Goal: Task Accomplishment & Management: Complete application form

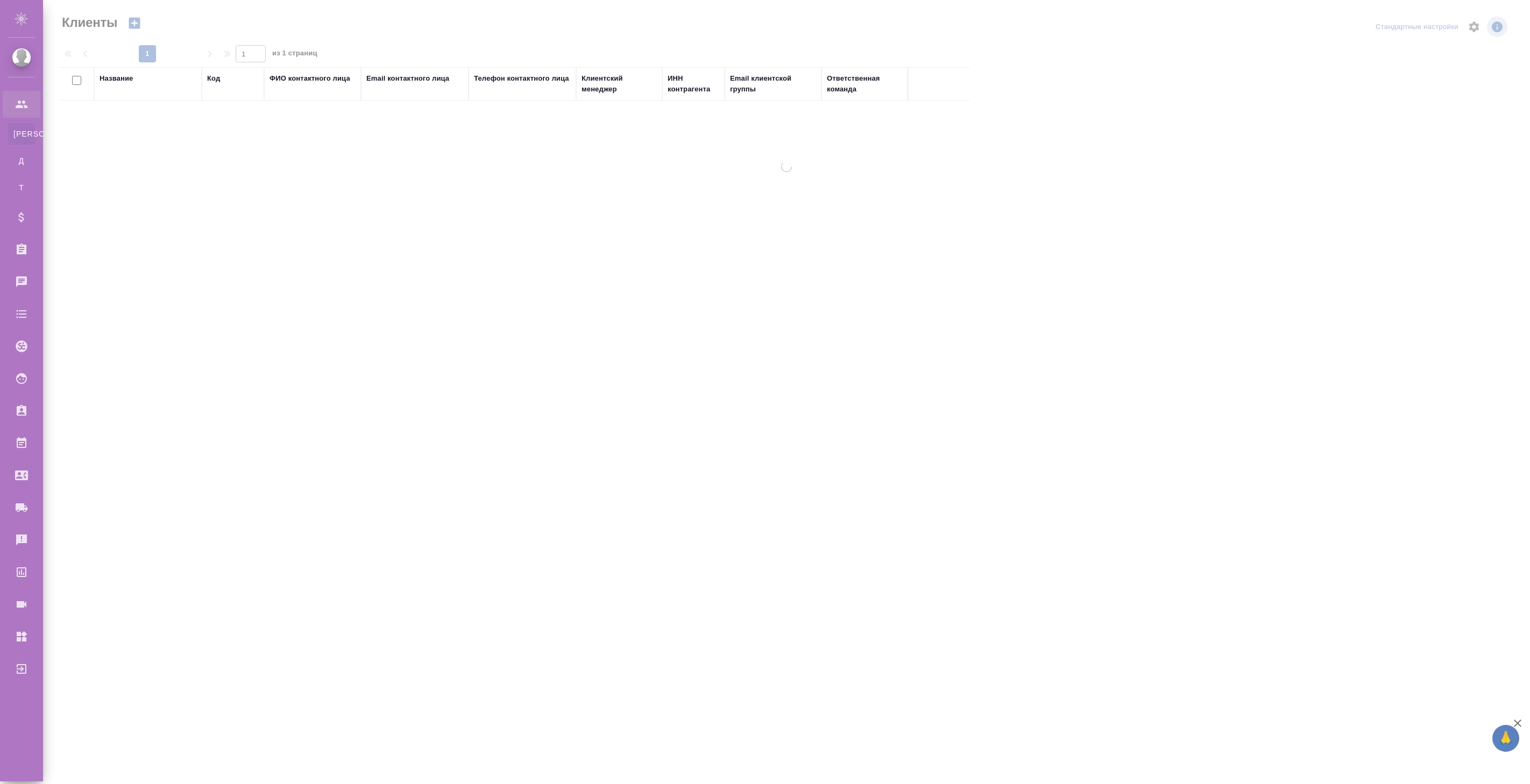
select select "RU"
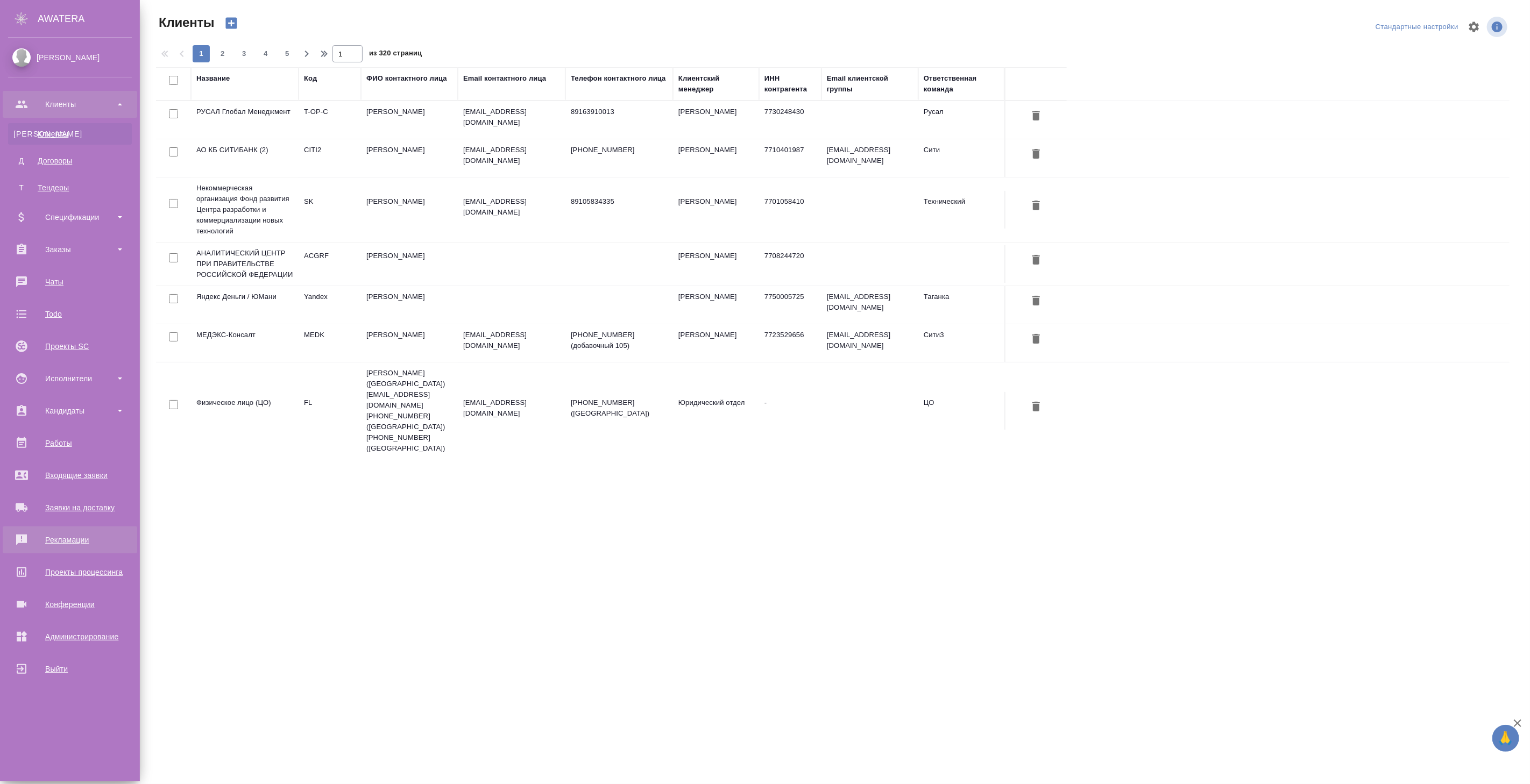
click at [67, 535] on div "Рекламации" at bounding box center [70, 540] width 124 height 16
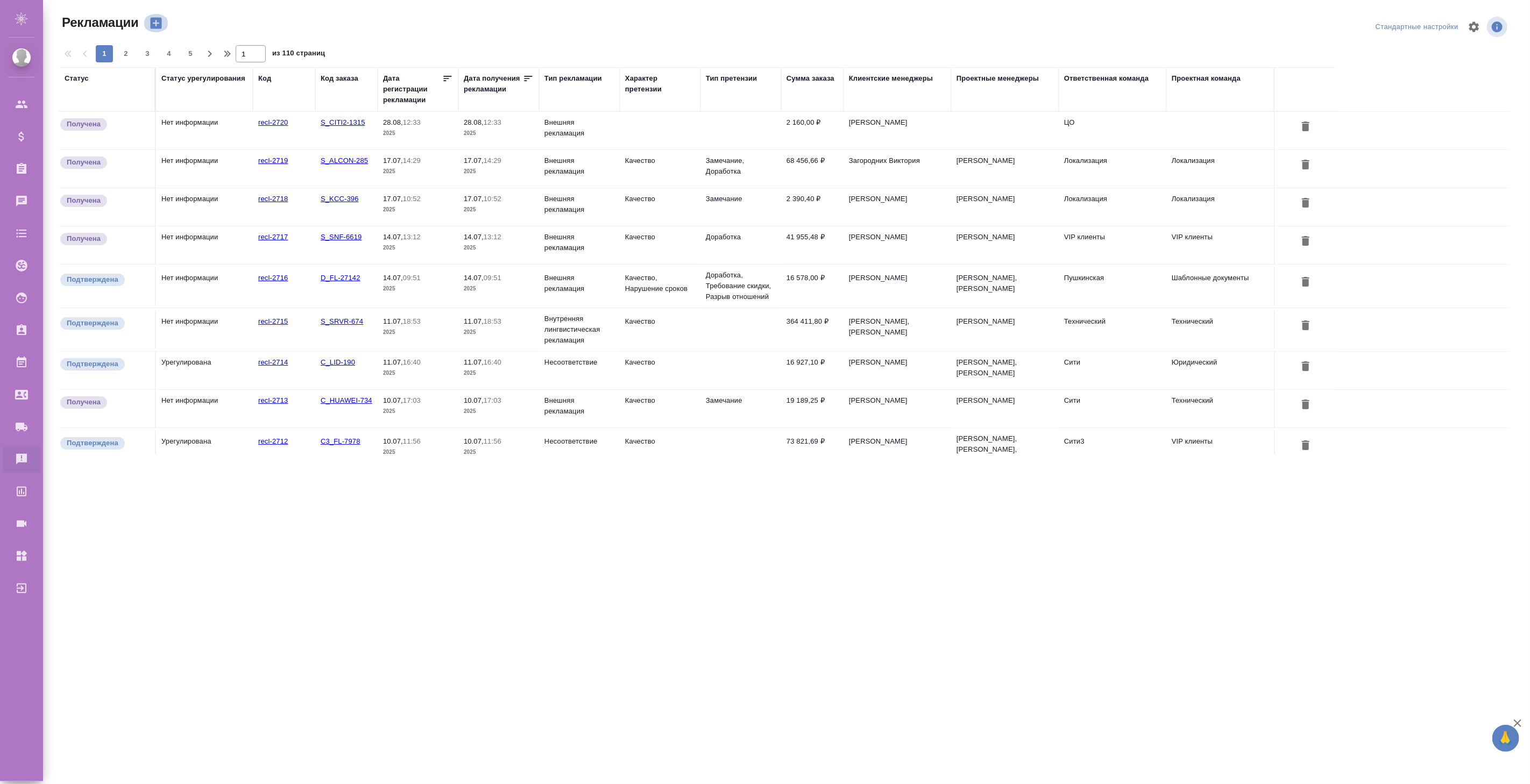
click at [157, 21] on icon "button" at bounding box center [155, 23] width 11 height 11
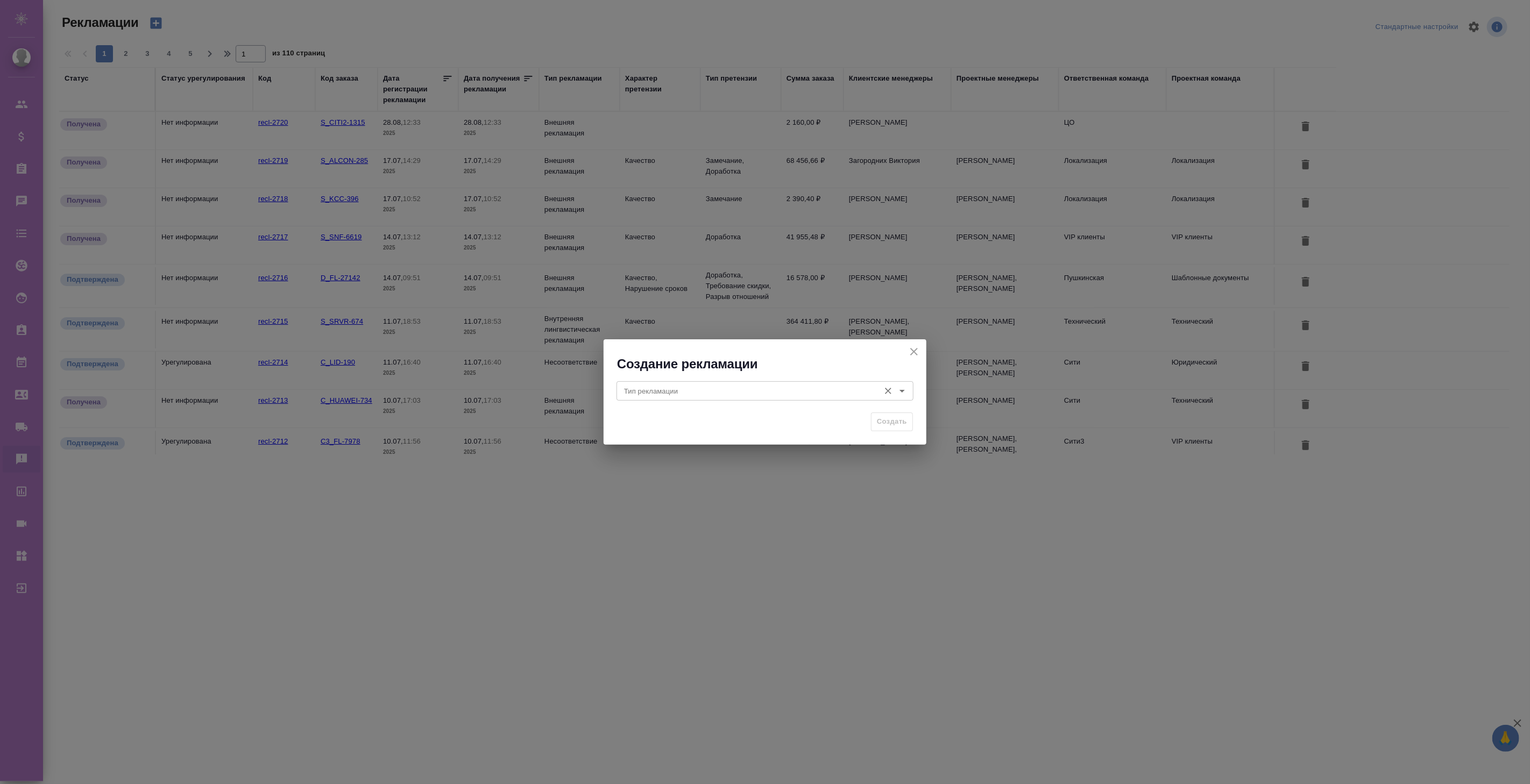
click at [636, 395] on input "Тип рекламации" at bounding box center [747, 391] width 255 height 13
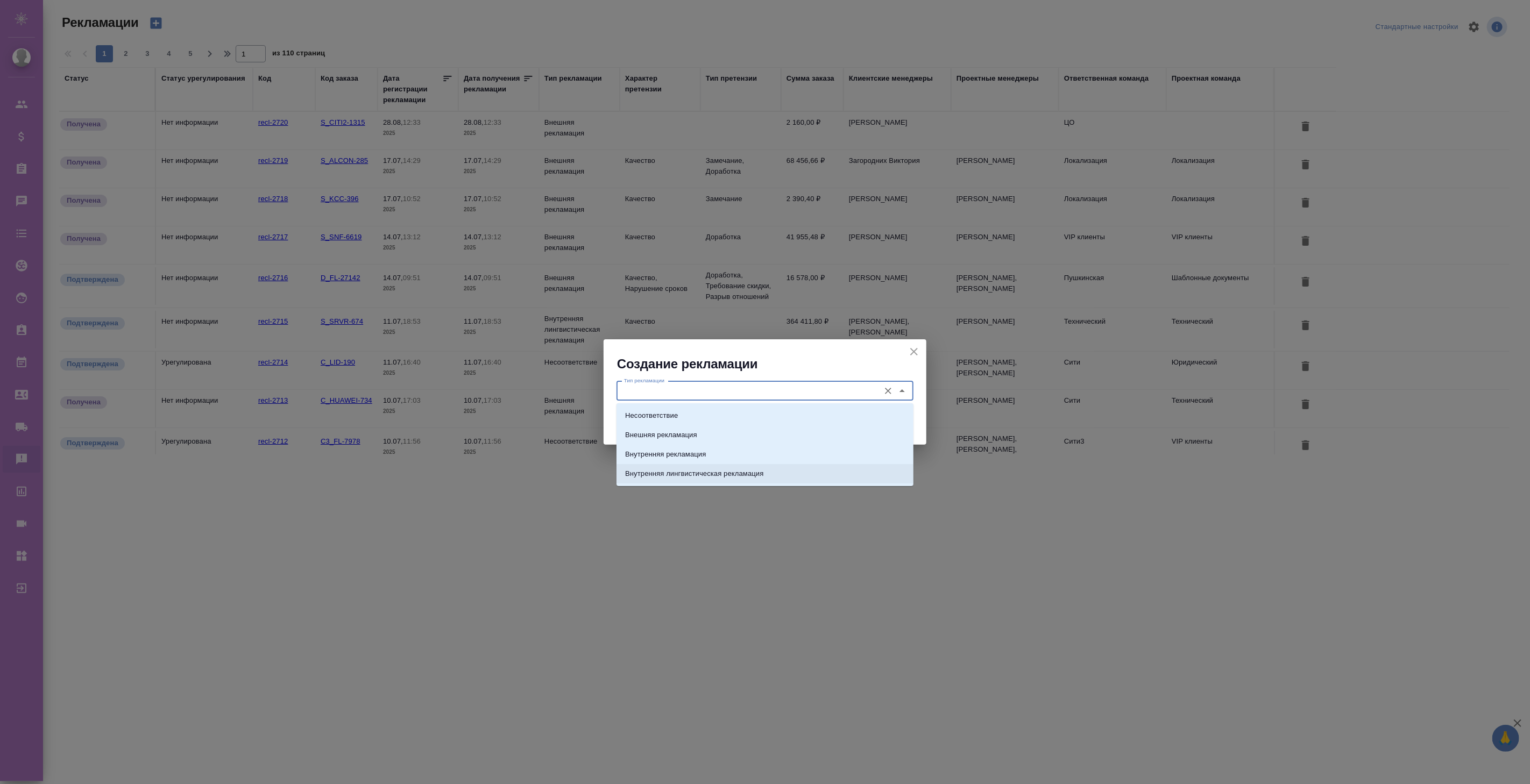
click at [416, 548] on div "Создание рекламации Тип рекламации Тип рекламации Создать" at bounding box center [765, 392] width 1530 height 784
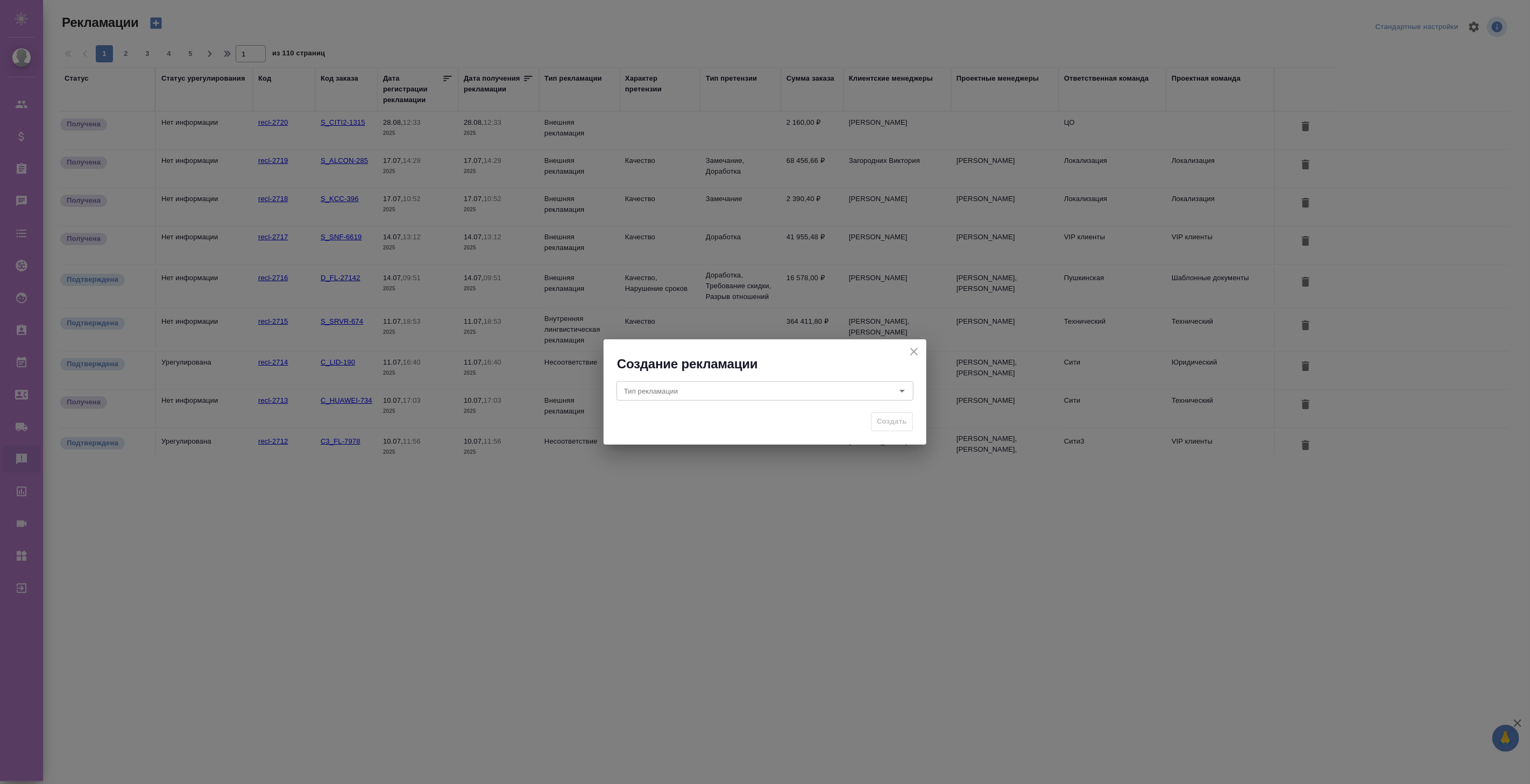
click at [918, 352] on icon "close" at bounding box center [913, 351] width 13 height 13
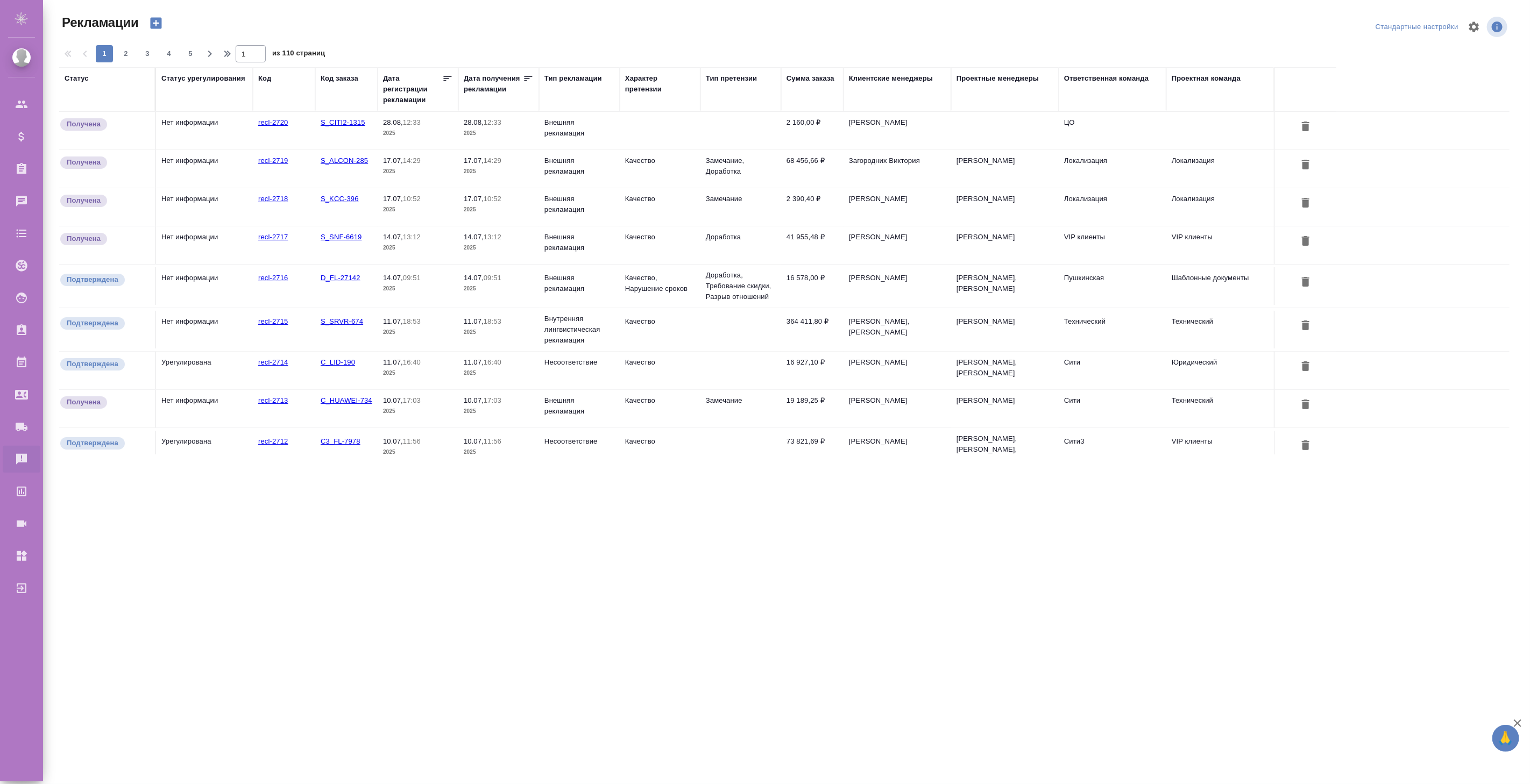
drag, startPoint x: 565, startPoint y: 75, endPoint x: 570, endPoint y: 109, distance: 34.4
click at [565, 74] on div "Тип рекламации" at bounding box center [573, 78] width 58 height 11
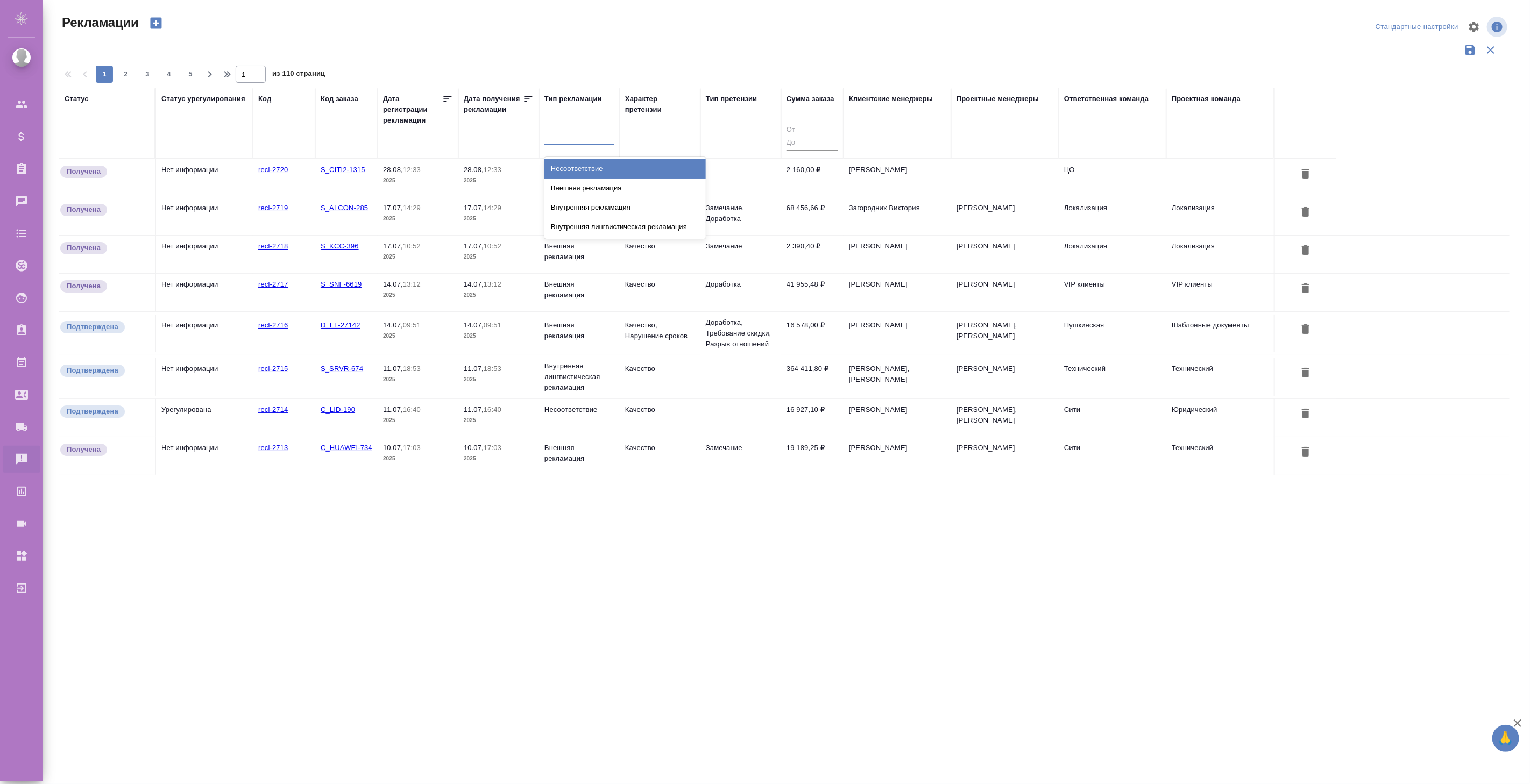
click at [573, 132] on div at bounding box center [579, 134] width 70 height 16
click at [477, 296] on p "2025" at bounding box center [499, 295] width 70 height 11
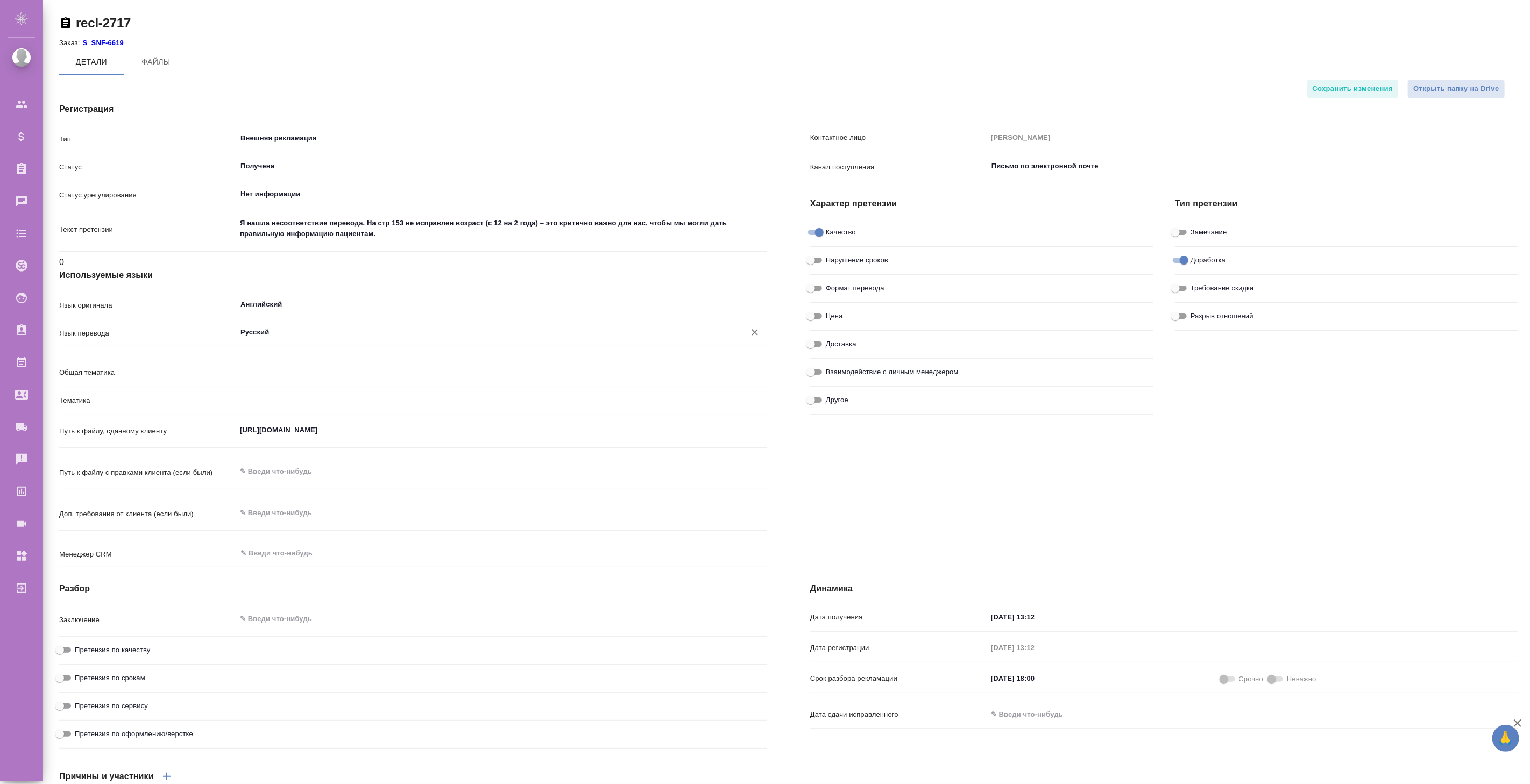
type textarea "x"
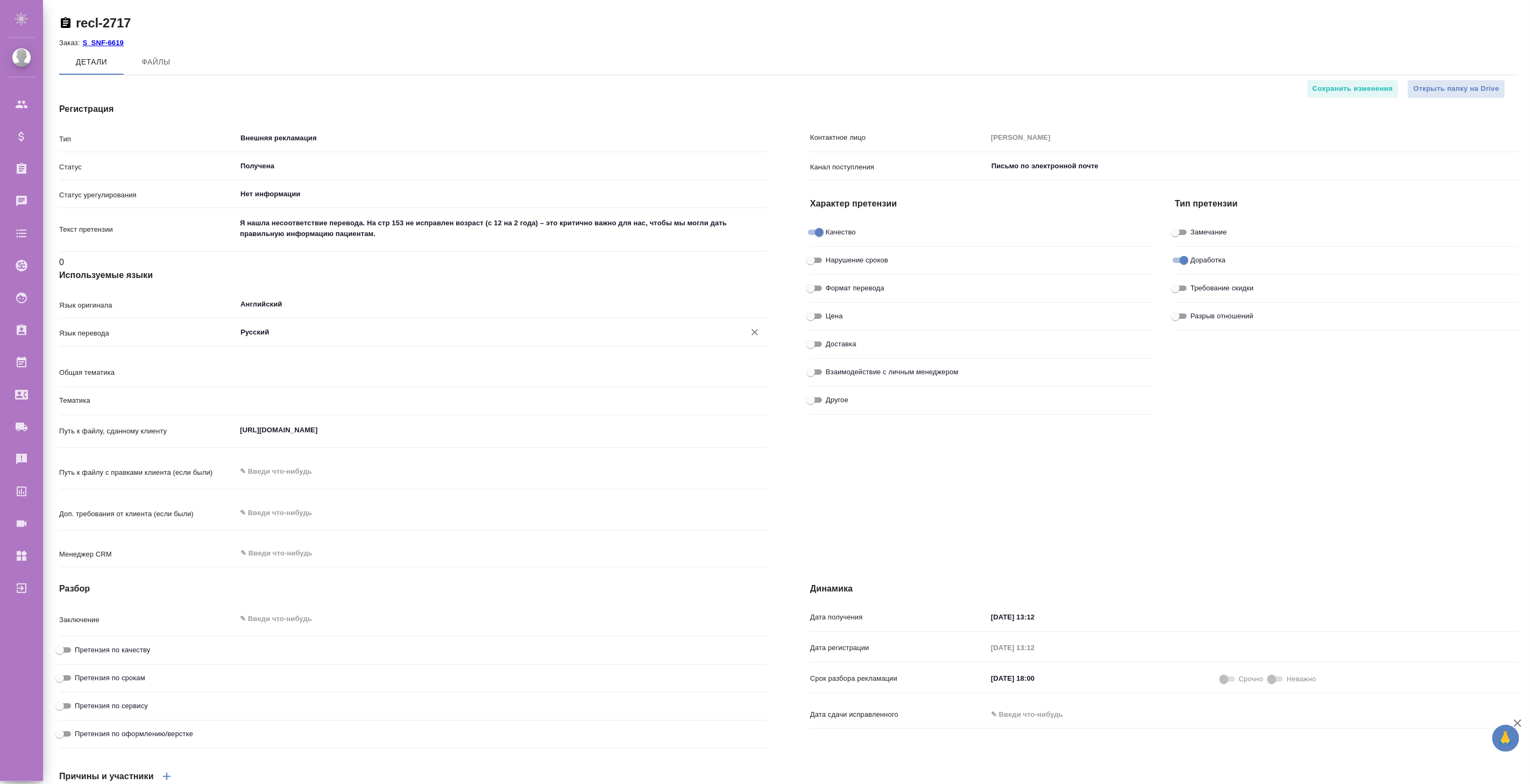
type textarea "x"
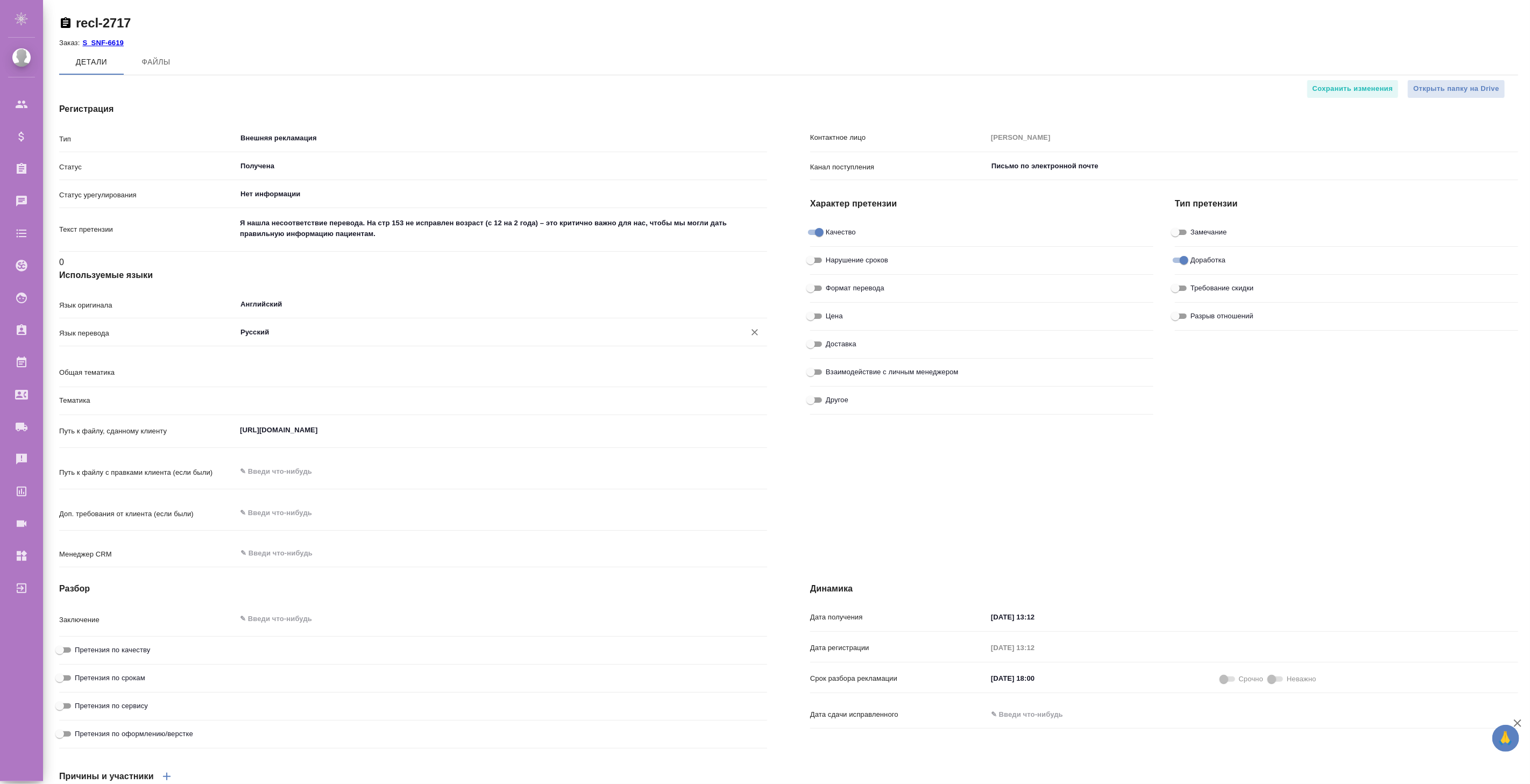
type textarea "x"
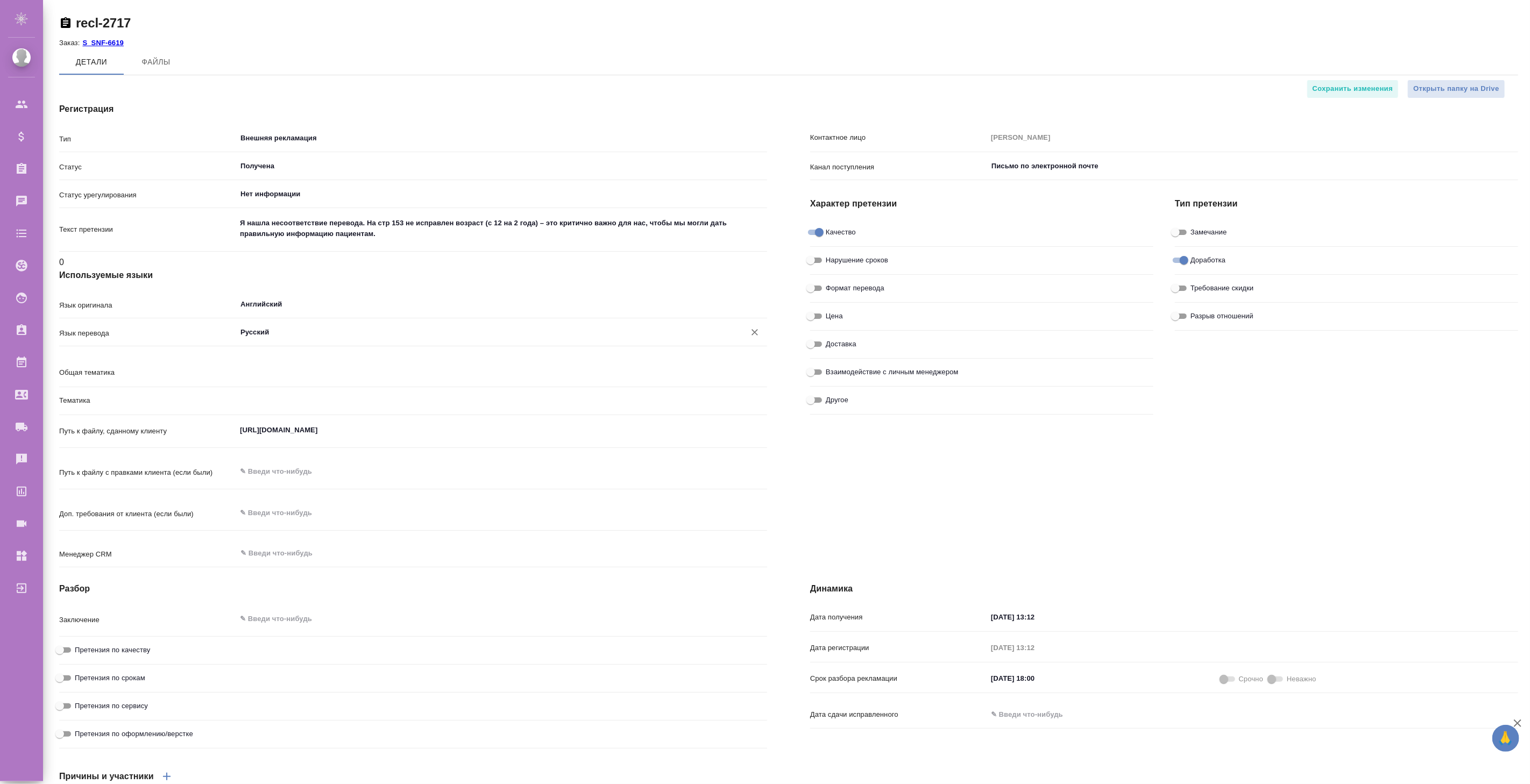
type textarea "x"
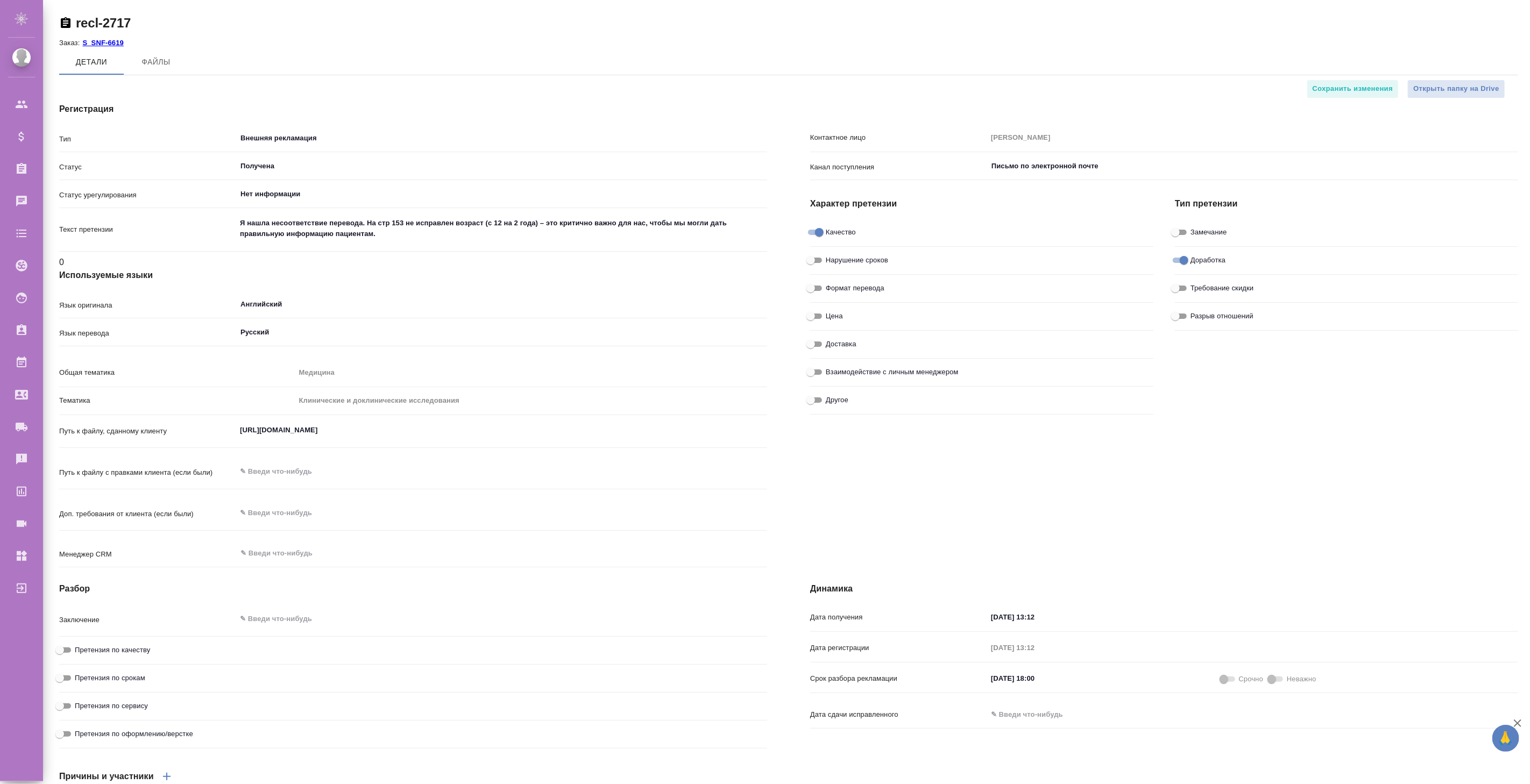
type textarea "x"
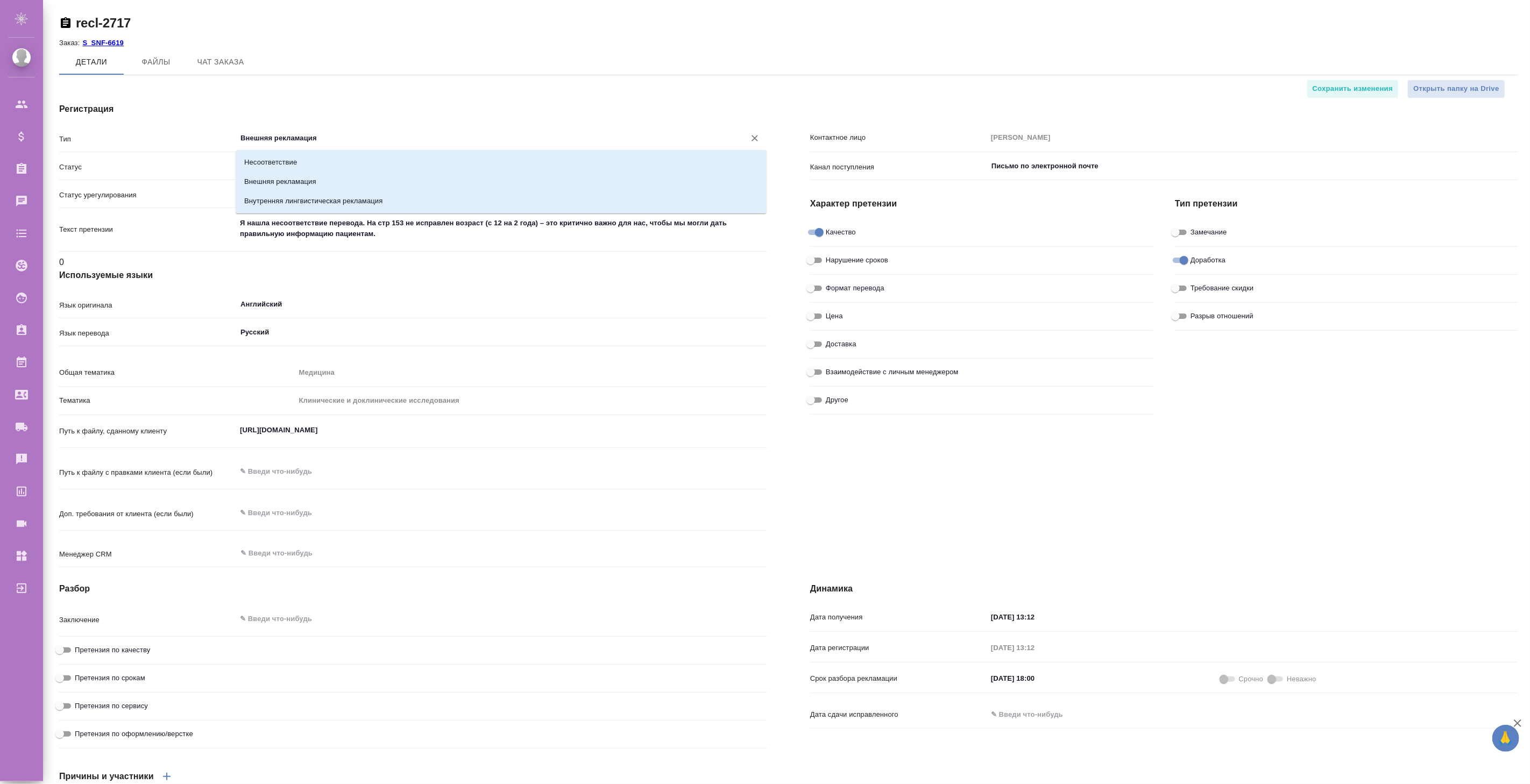
click at [308, 132] on input "Внешняя рекламация" at bounding box center [484, 138] width 488 height 13
click at [786, 80] on div "Открыть папку на Drive Сохранить изменения" at bounding box center [784, 89] width 1450 height 19
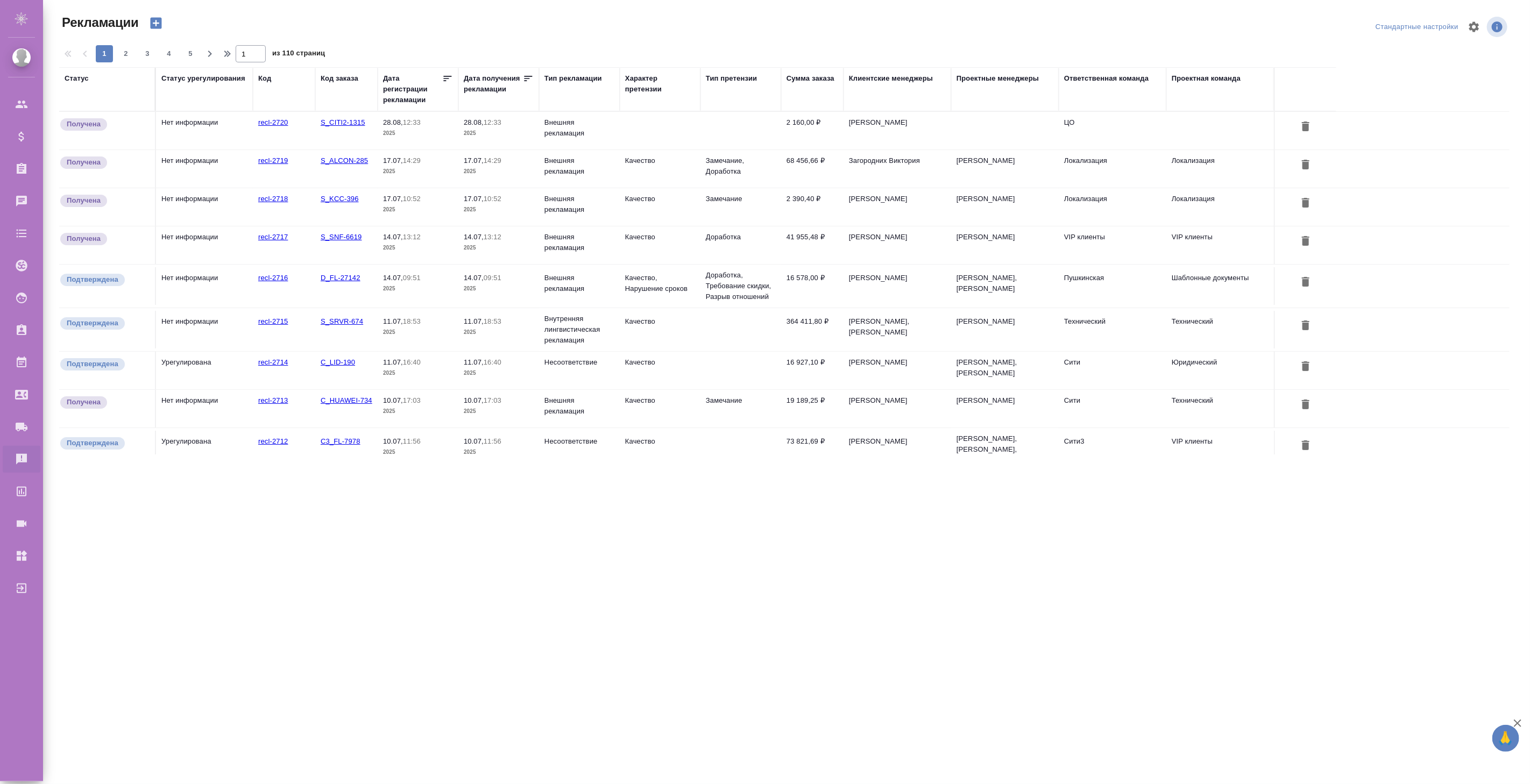
click at [563, 78] on div "Тип рекламации" at bounding box center [573, 78] width 58 height 11
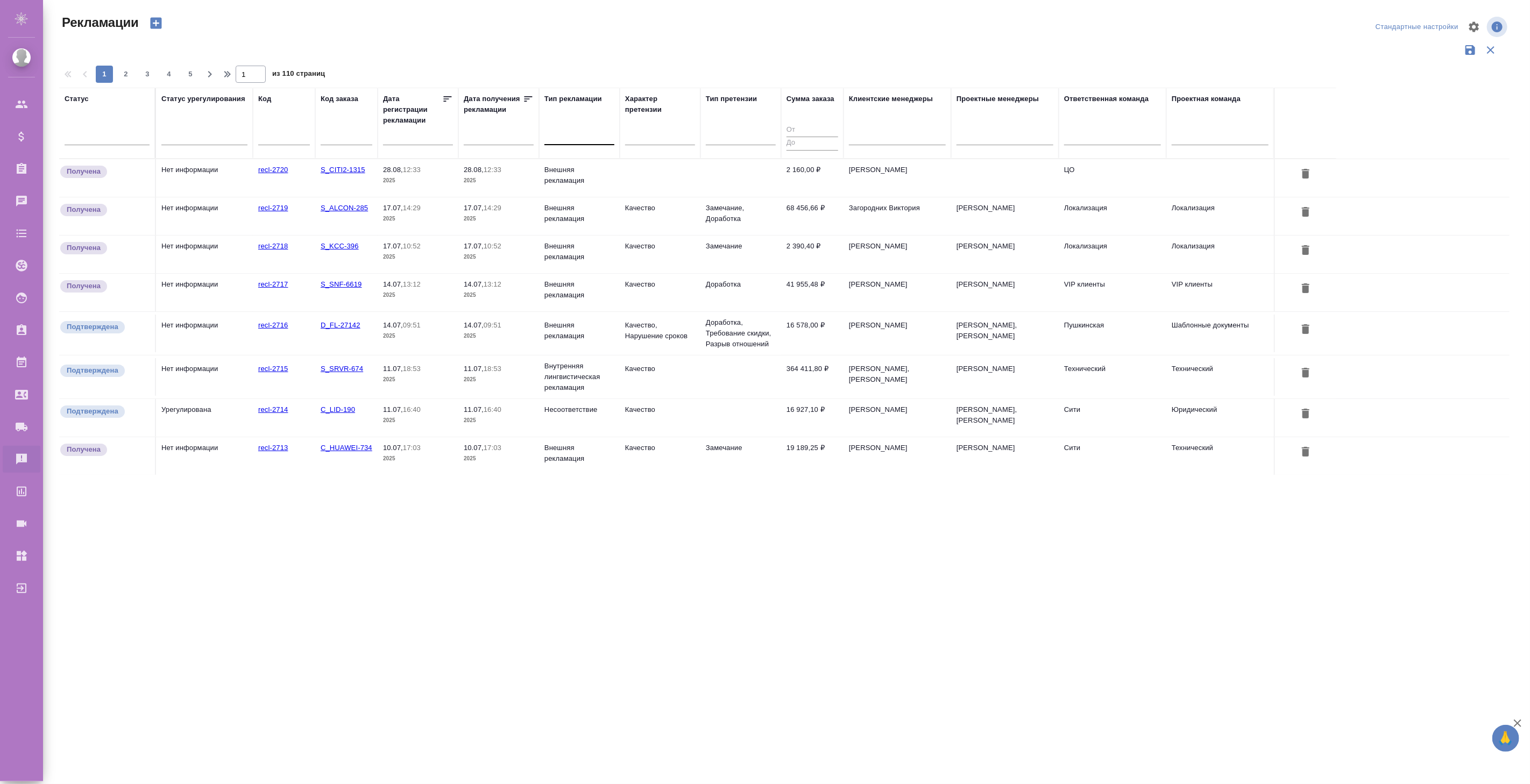
click at [568, 133] on div at bounding box center [579, 134] width 70 height 16
click at [592, 242] on div "Внутренняя рекламация на верстку" at bounding box center [625, 246] width 161 height 19
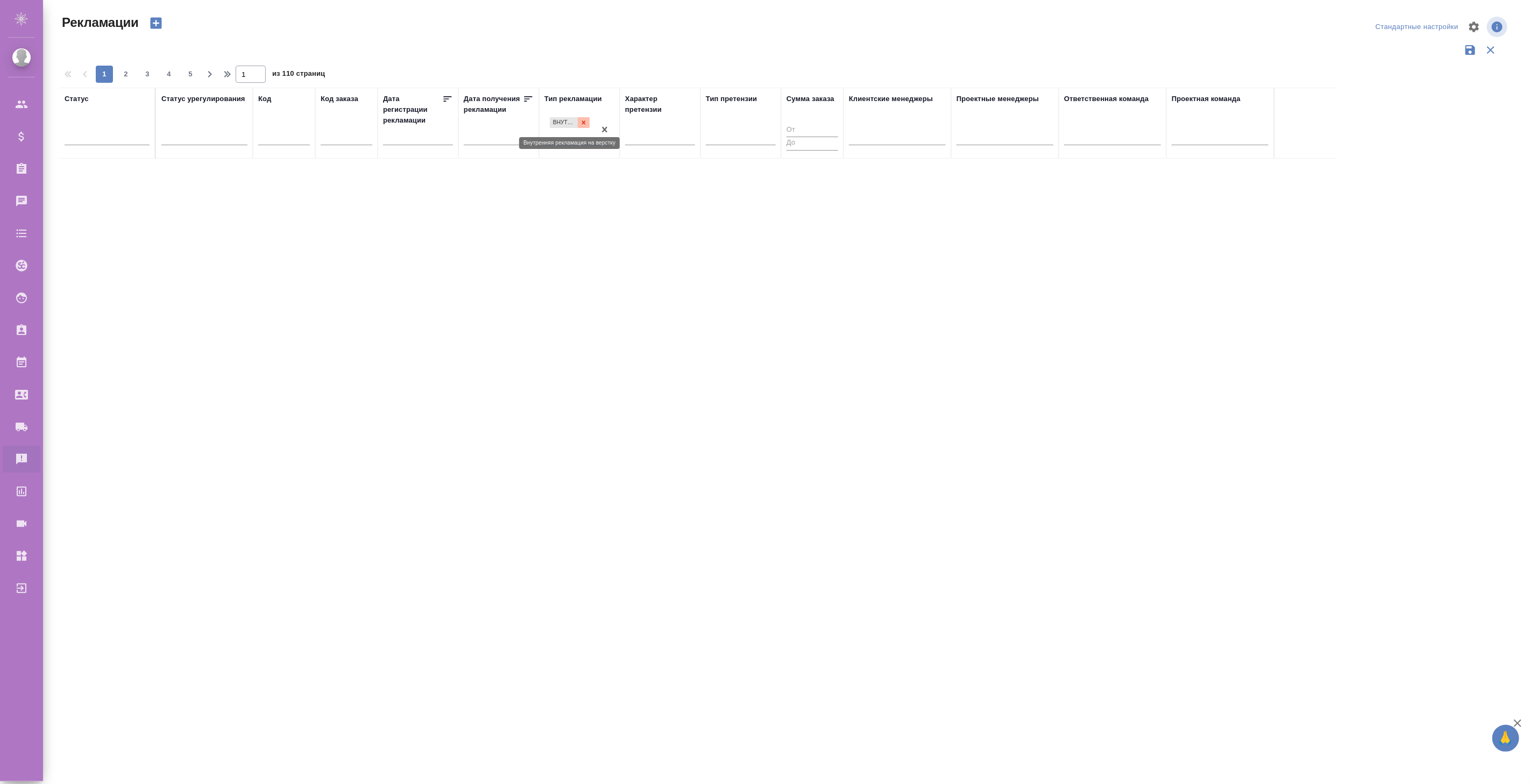
click at [585, 122] on icon at bounding box center [583, 122] width 8 height 8
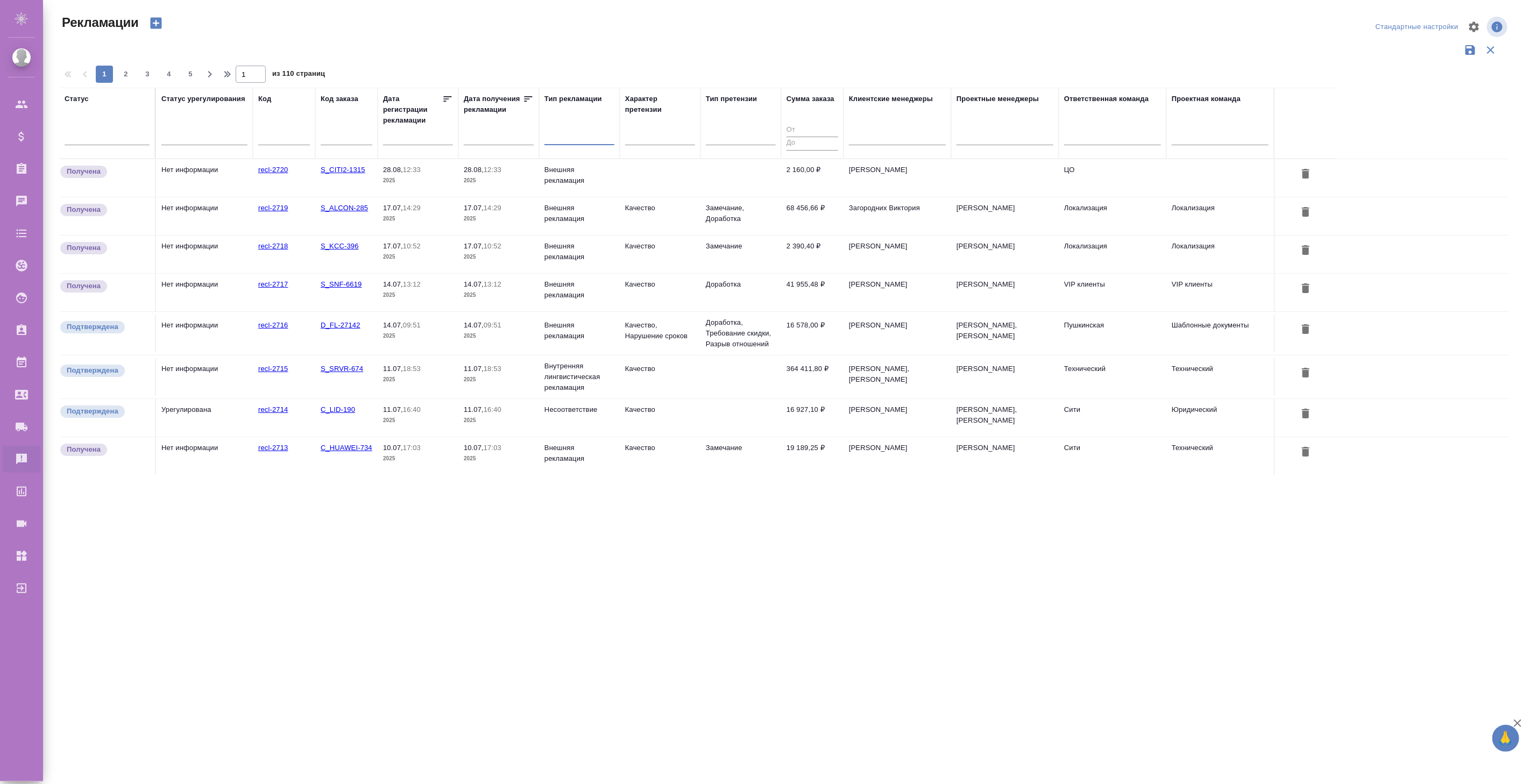
click at [157, 23] on icon "button" at bounding box center [156, 24] width 15 height 15
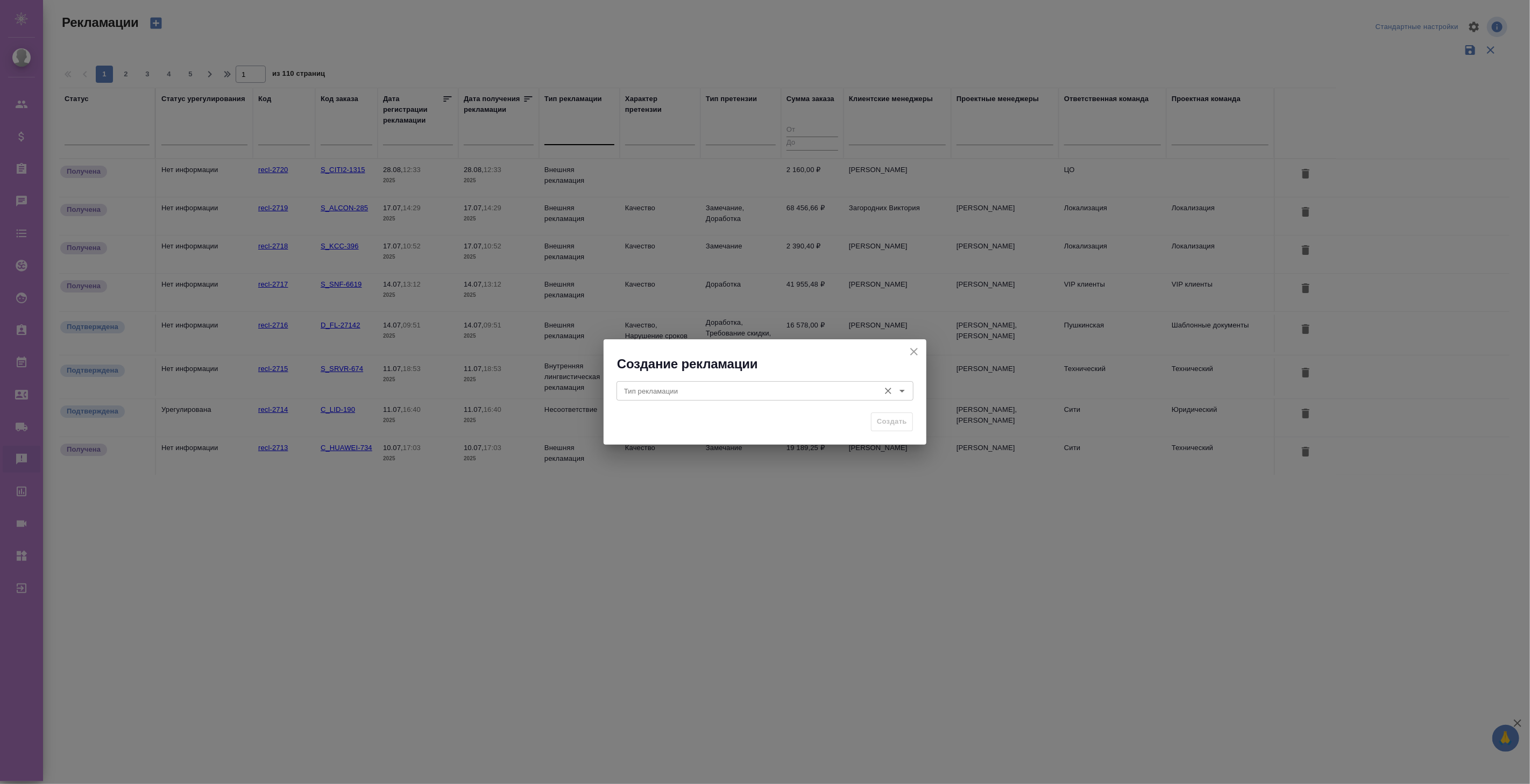
click at [662, 389] on input "Тип рекламации" at bounding box center [747, 391] width 255 height 13
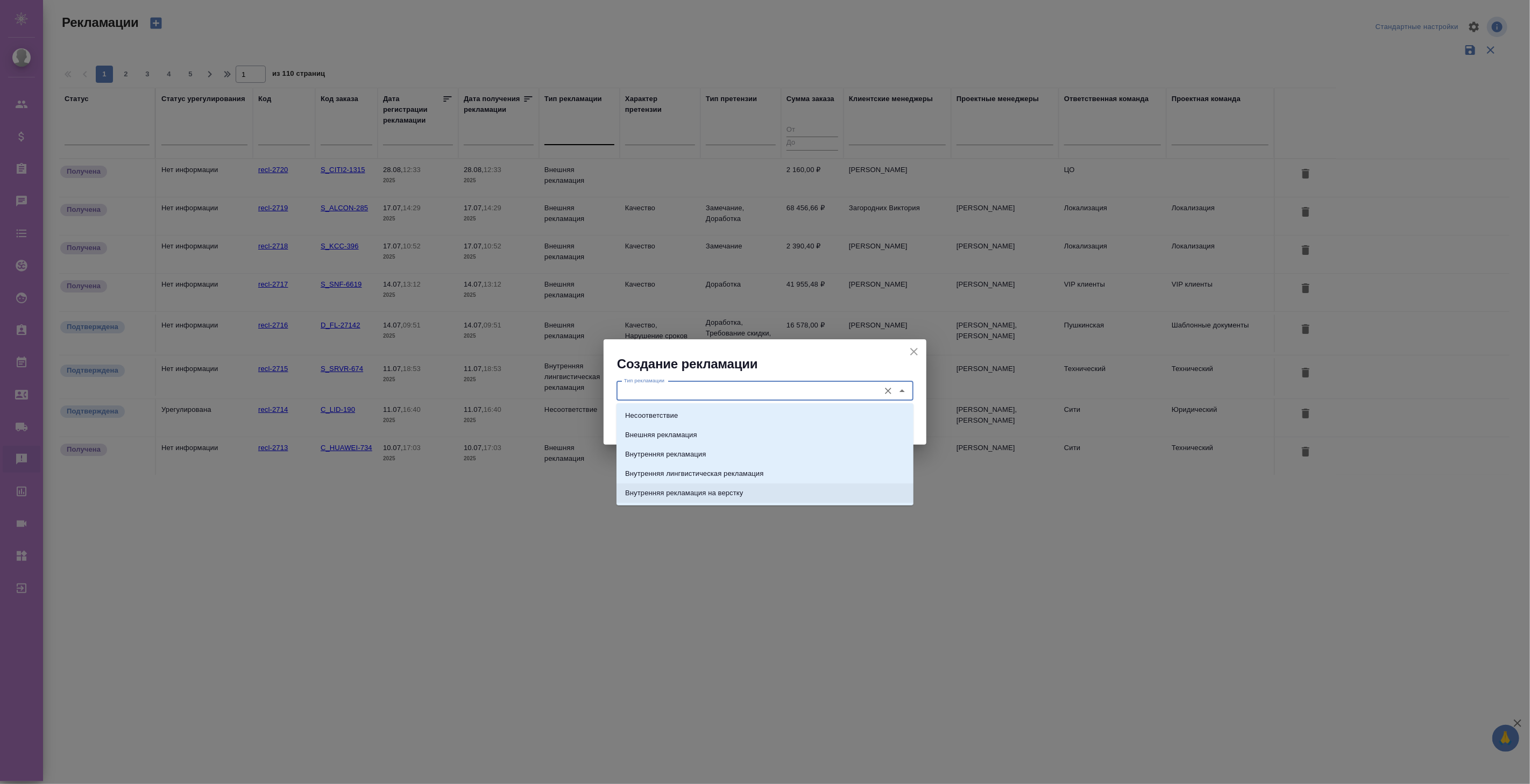
click at [692, 490] on p "Внутренняя рекламация на верстку" at bounding box center [684, 494] width 118 height 11
type input "Внутренняя рекламация на верстку"
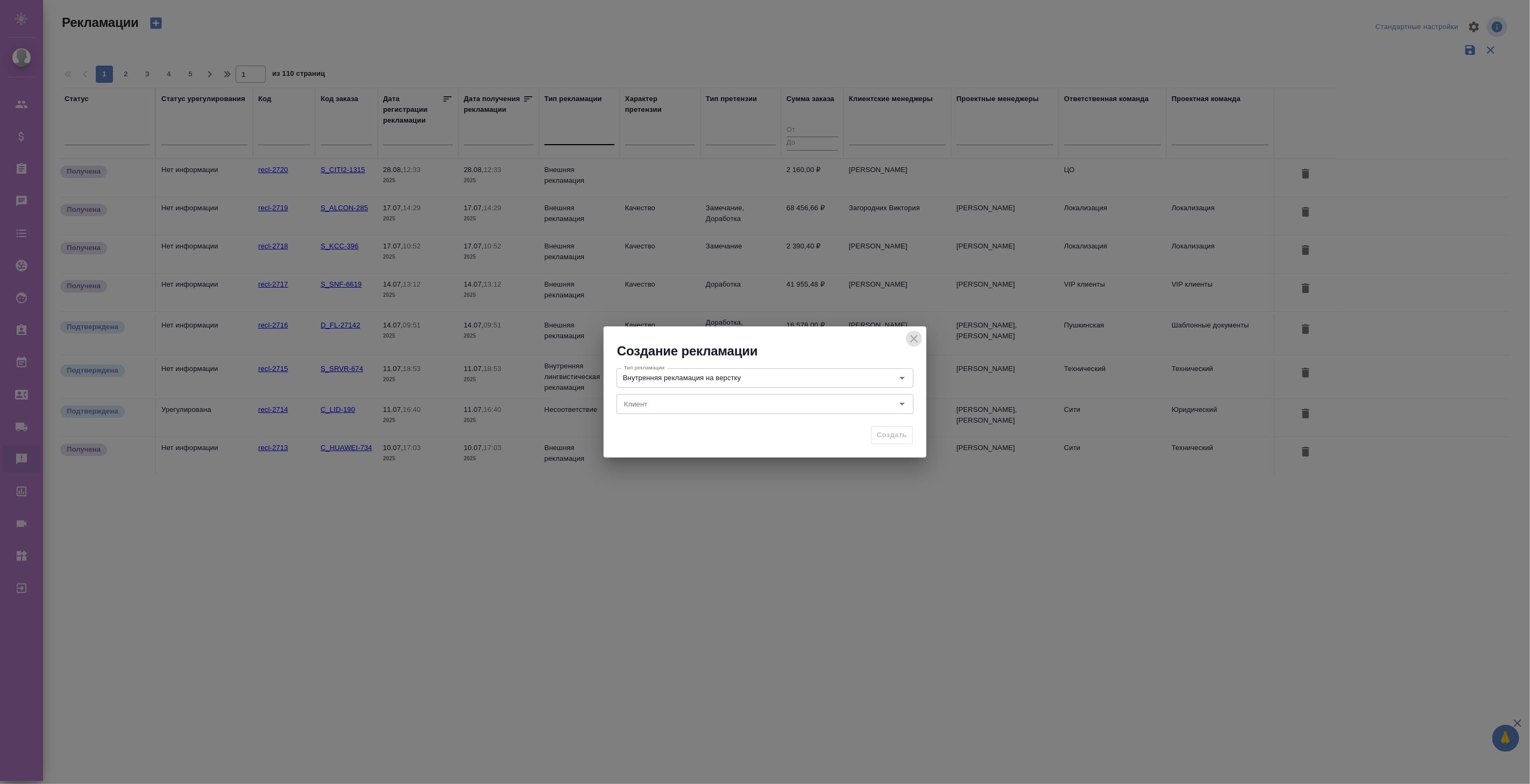
click at [913, 338] on icon "close" at bounding box center [914, 339] width 8 height 8
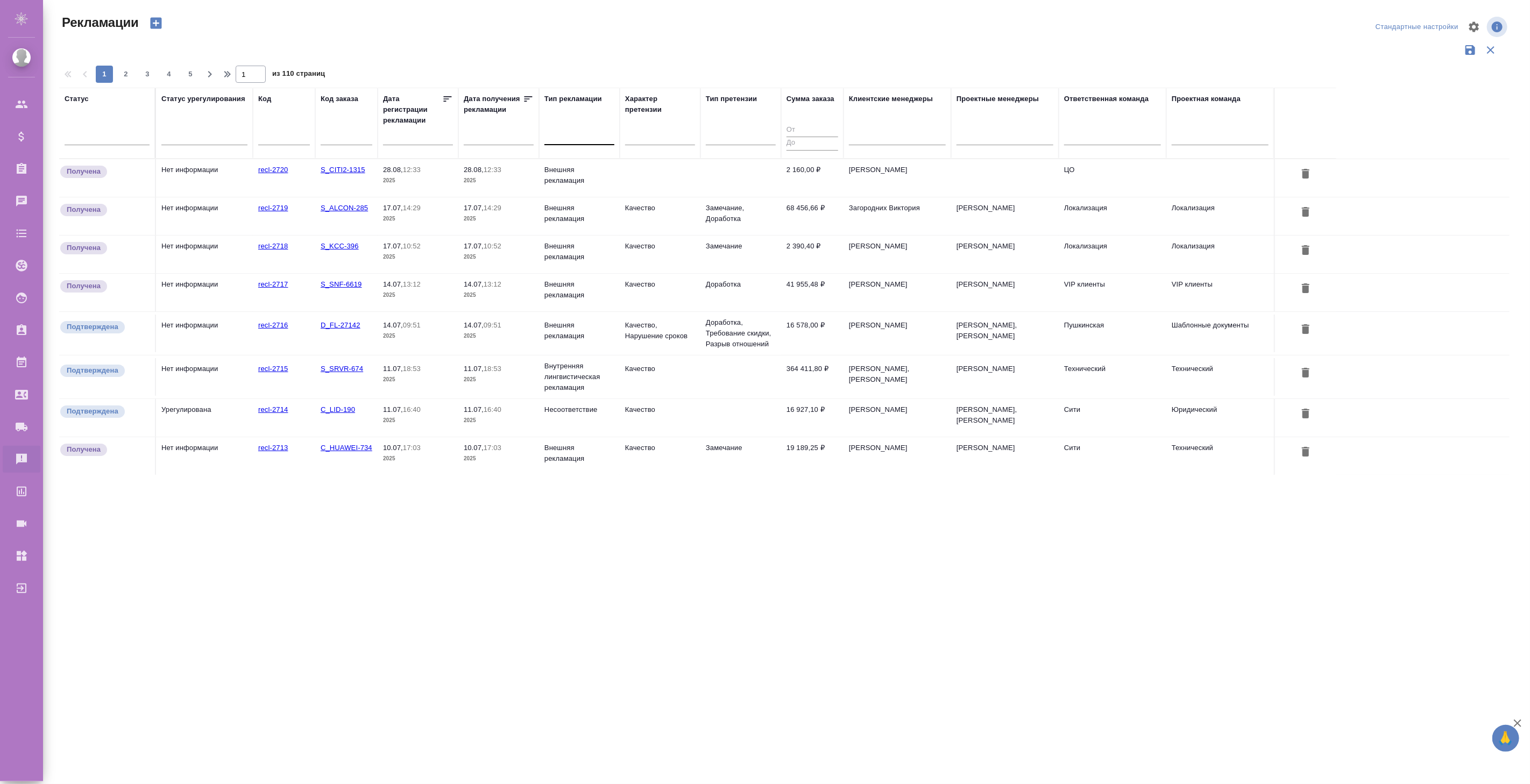
click at [636, 217] on td "Качество" at bounding box center [660, 217] width 81 height 38
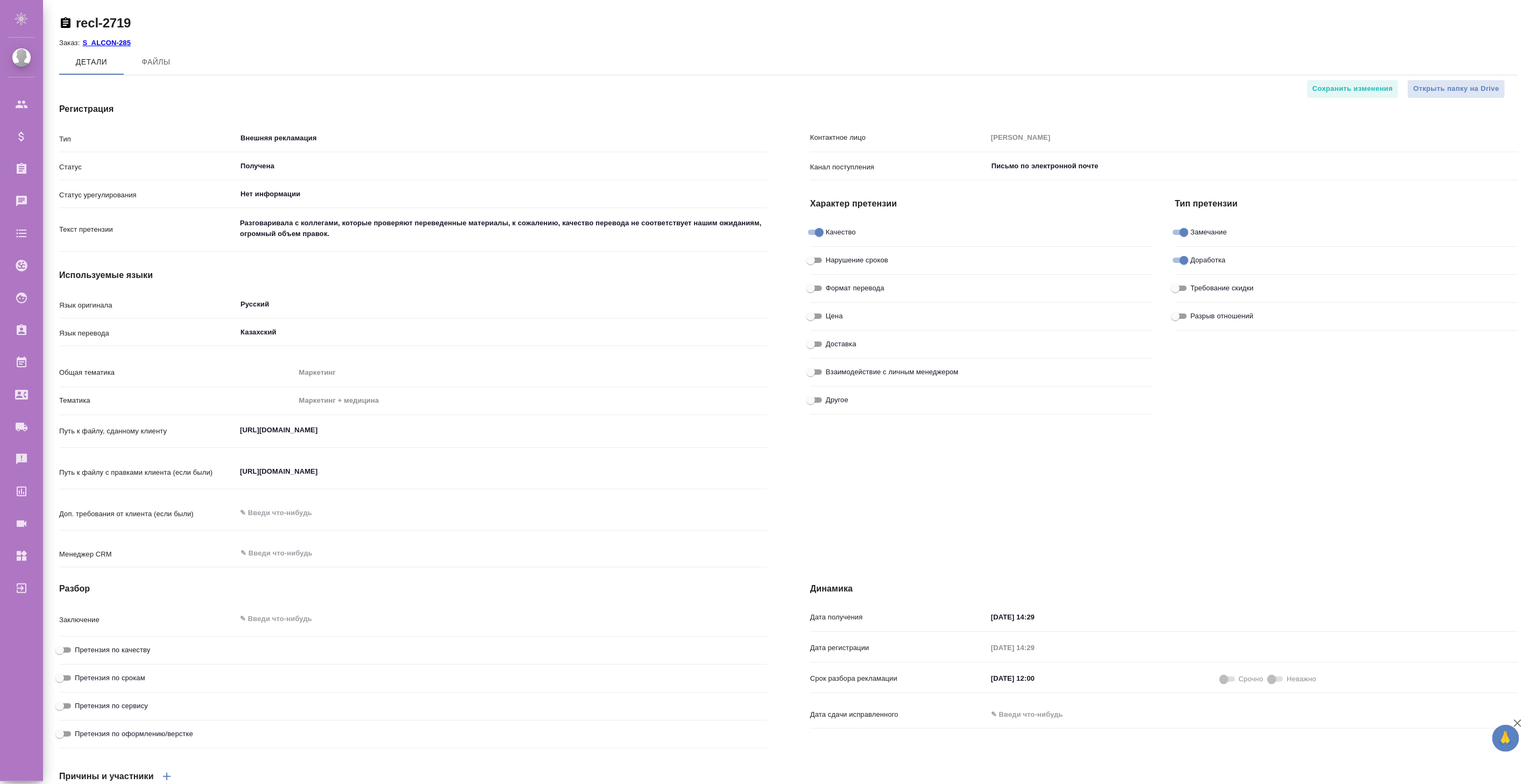
type textarea "x"
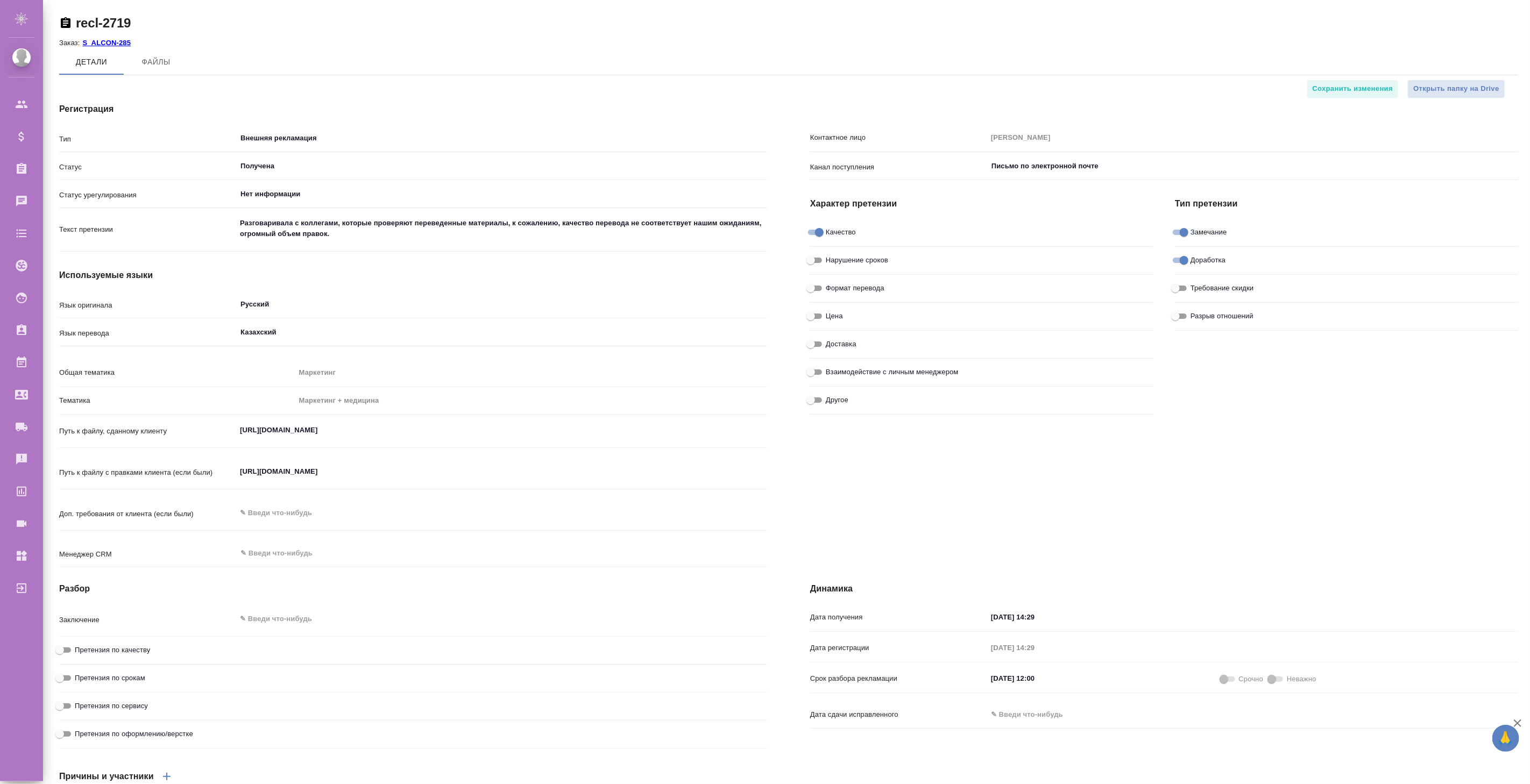
type textarea "x"
click at [315, 138] on input "Внешняя рекламация" at bounding box center [484, 138] width 488 height 13
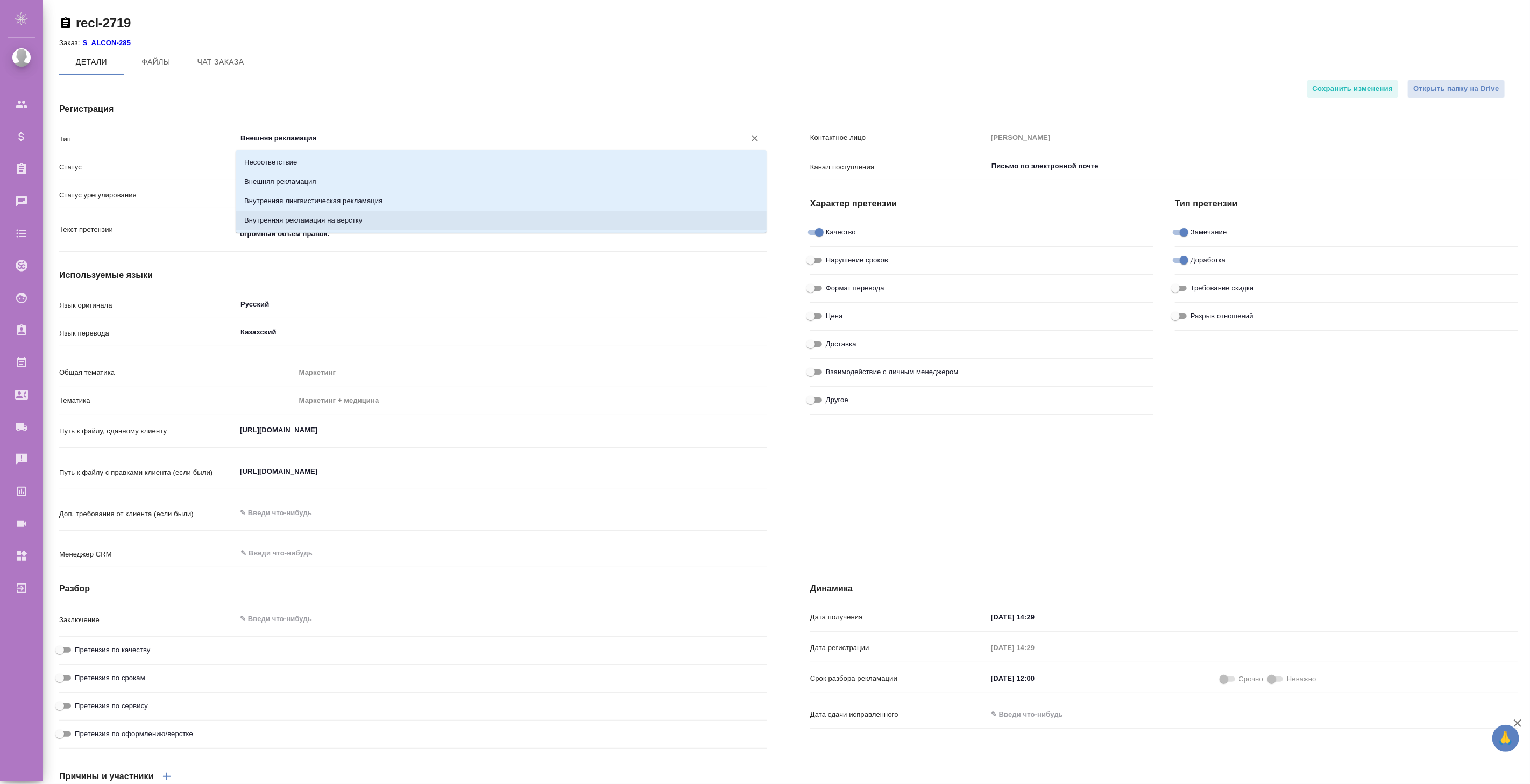
click at [335, 221] on p "Внутренняя рекламация на верстку" at bounding box center [303, 221] width 118 height 11
type input "Внутренняя рекламация на верстку"
type textarea "x"
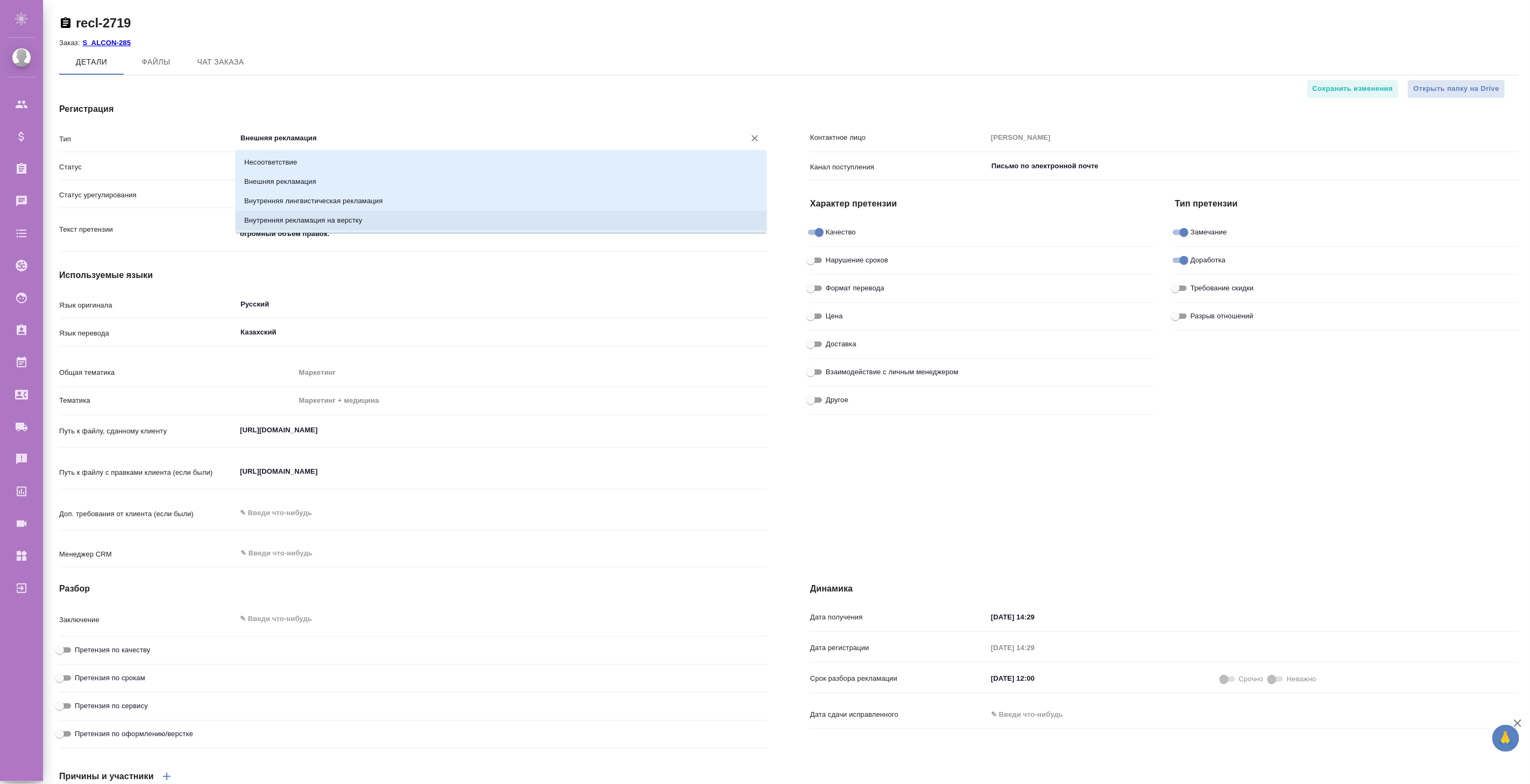
type textarea "x"
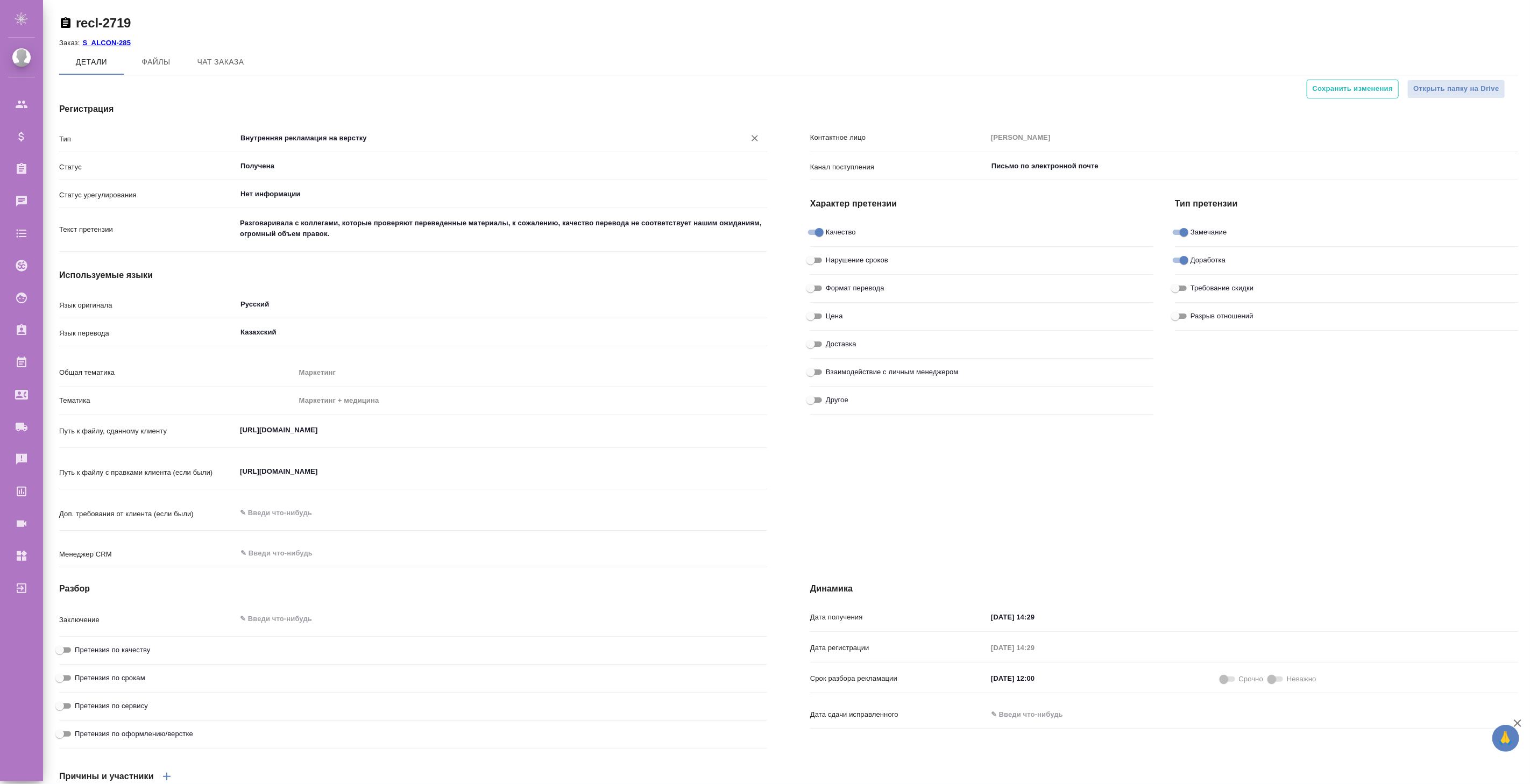
click at [1332, 87] on span "Сохранить изменения" at bounding box center [1353, 89] width 81 height 12
type textarea "x"
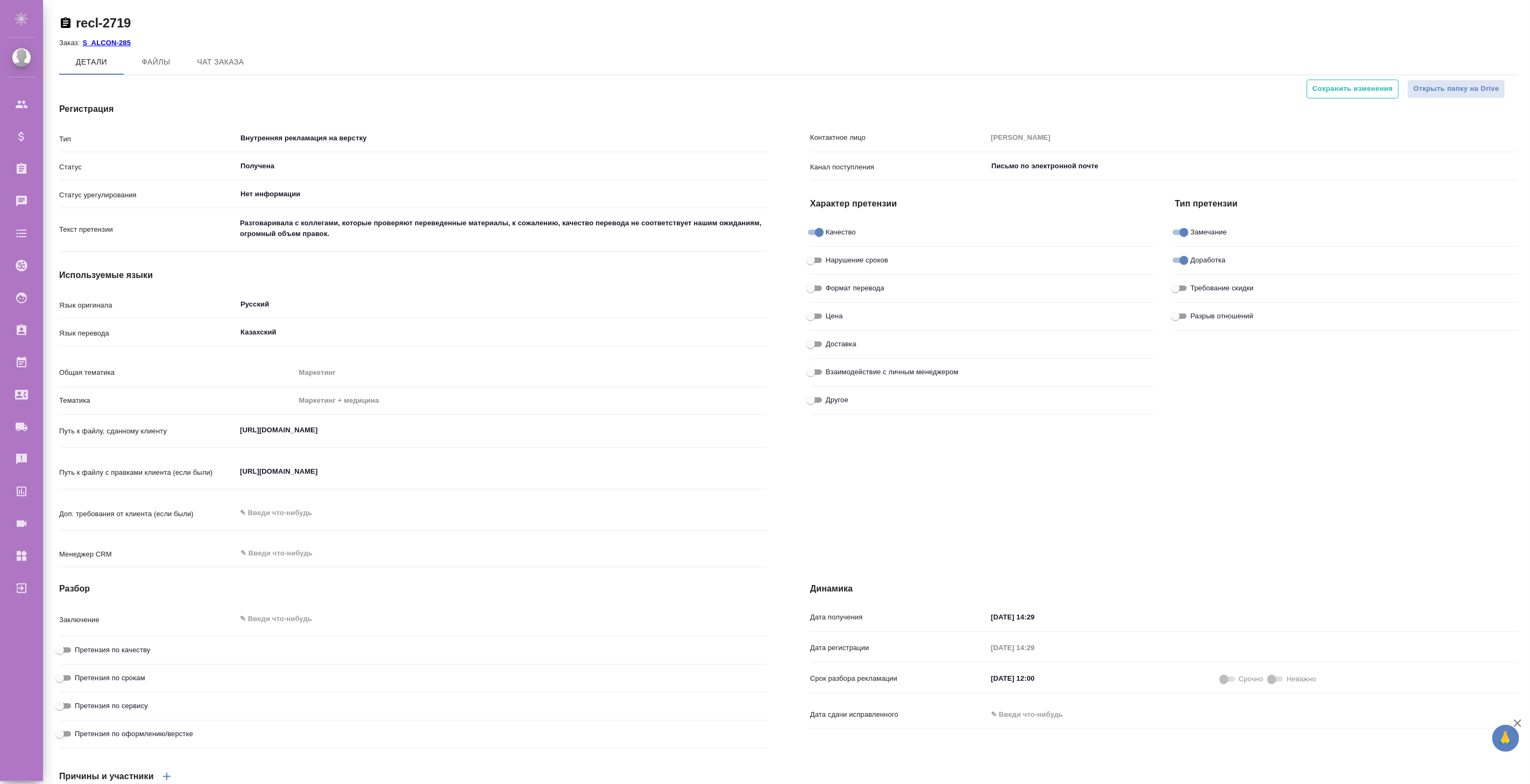
type textarea "x"
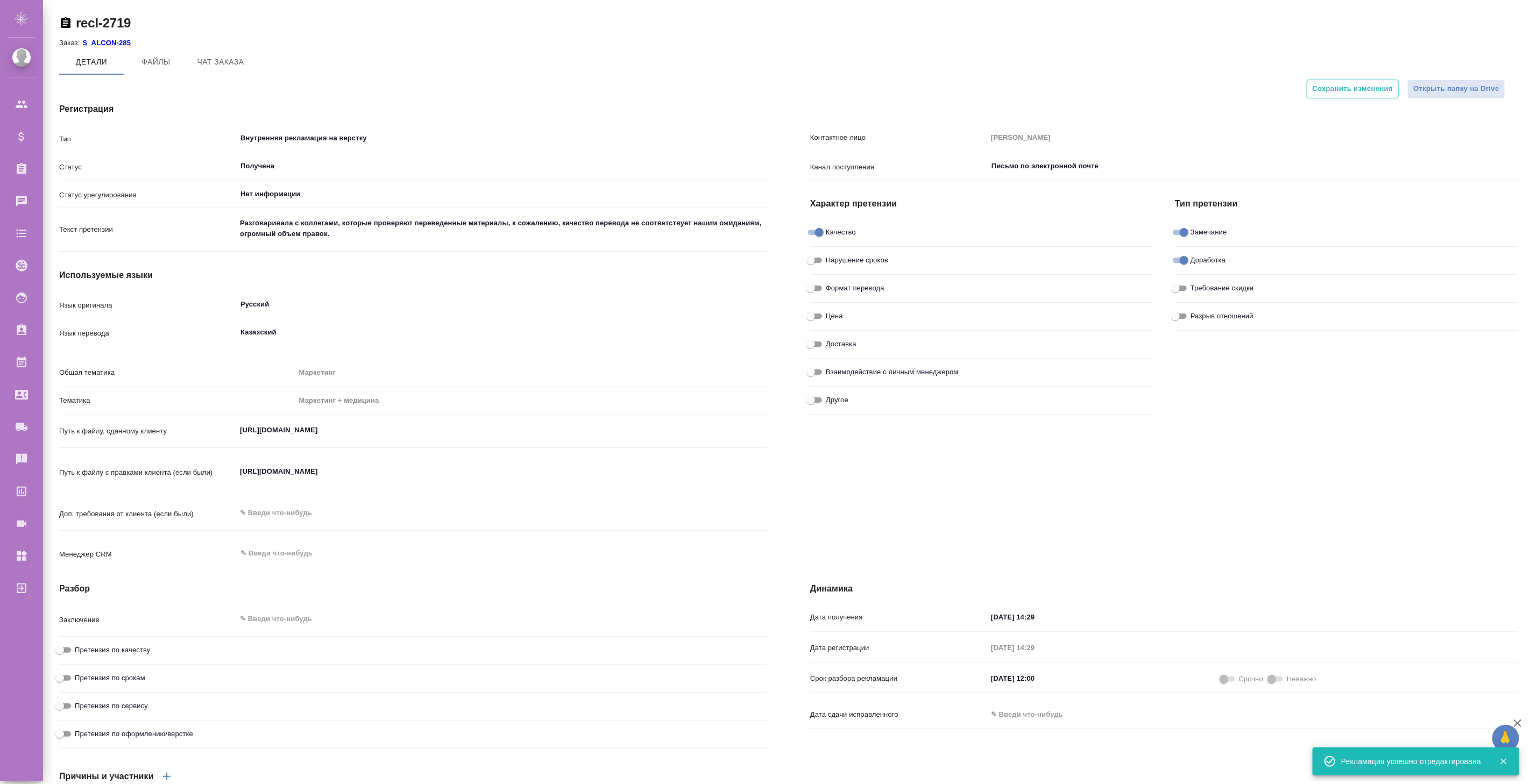
type textarea "x"
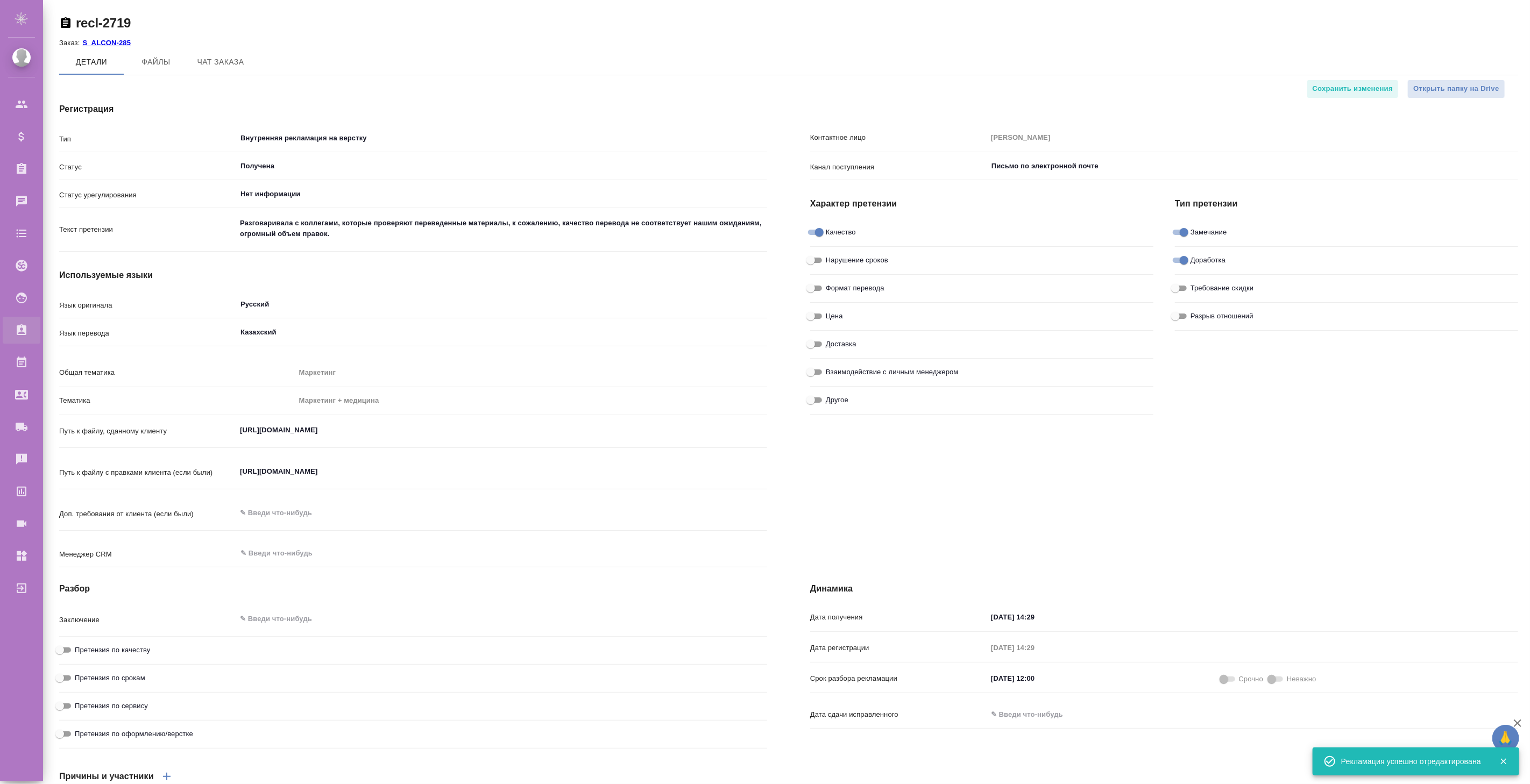
type textarea "x"
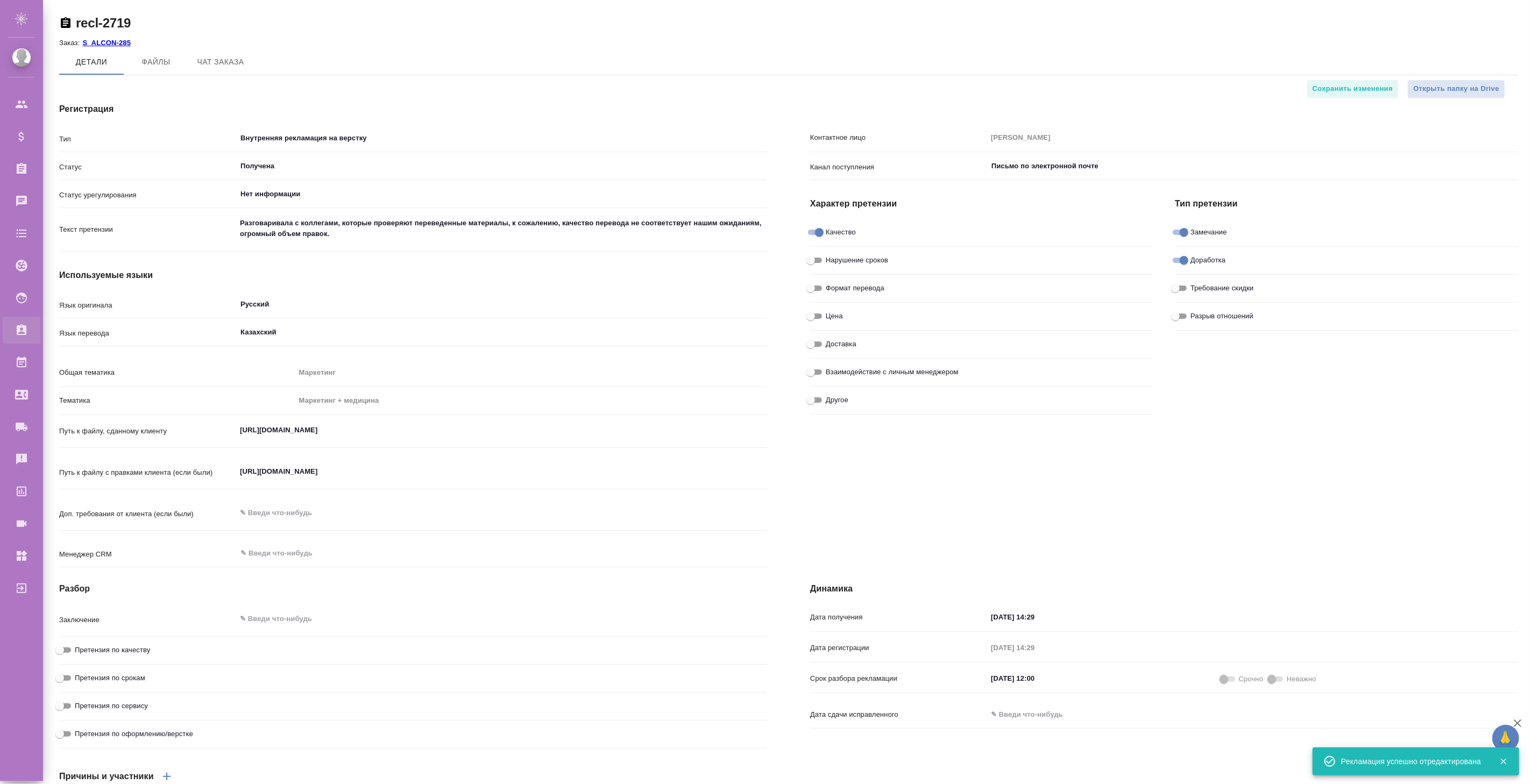
type textarea "x"
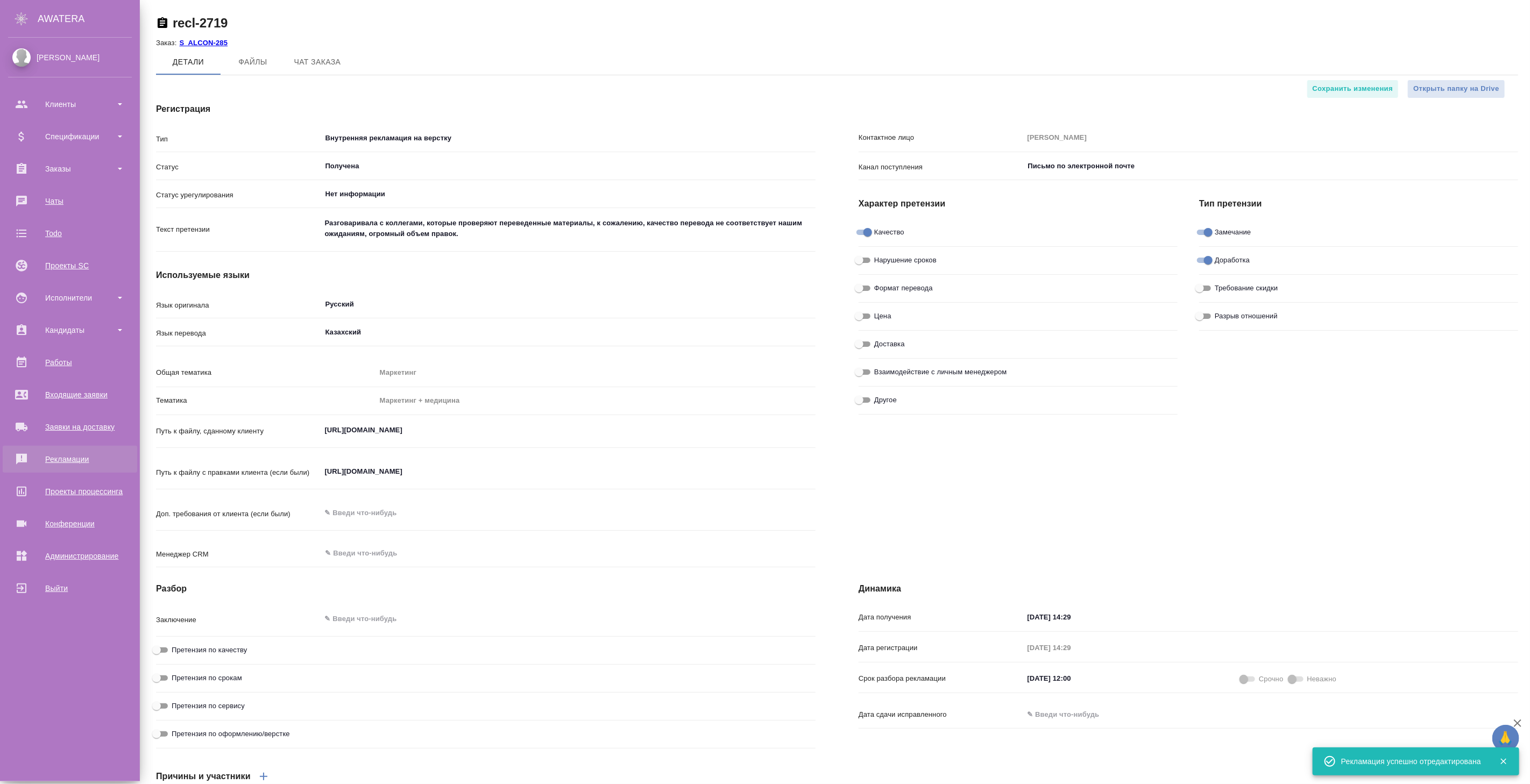
click at [73, 459] on div "Рекламации" at bounding box center [70, 459] width 124 height 16
type textarea "x"
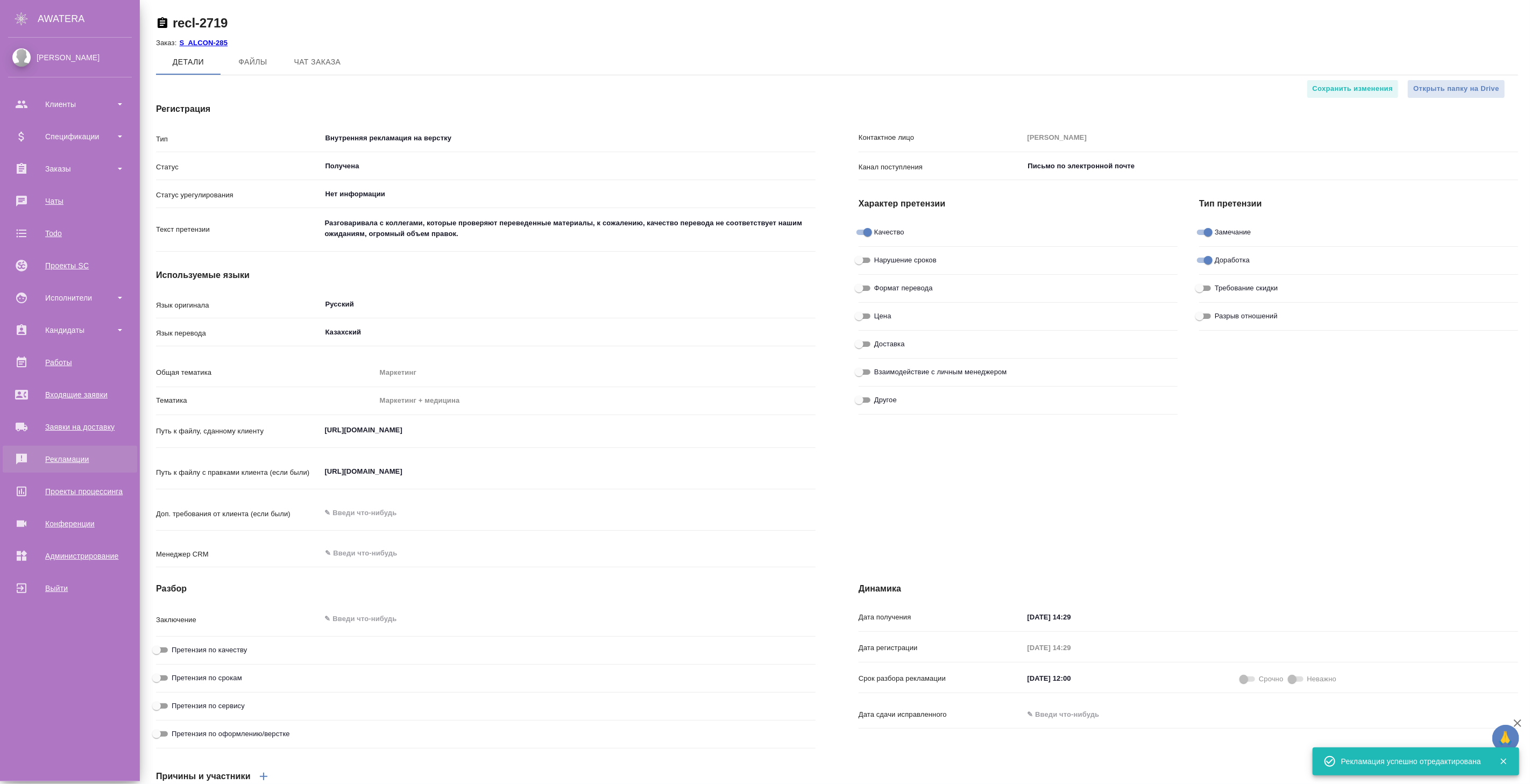
type textarea "x"
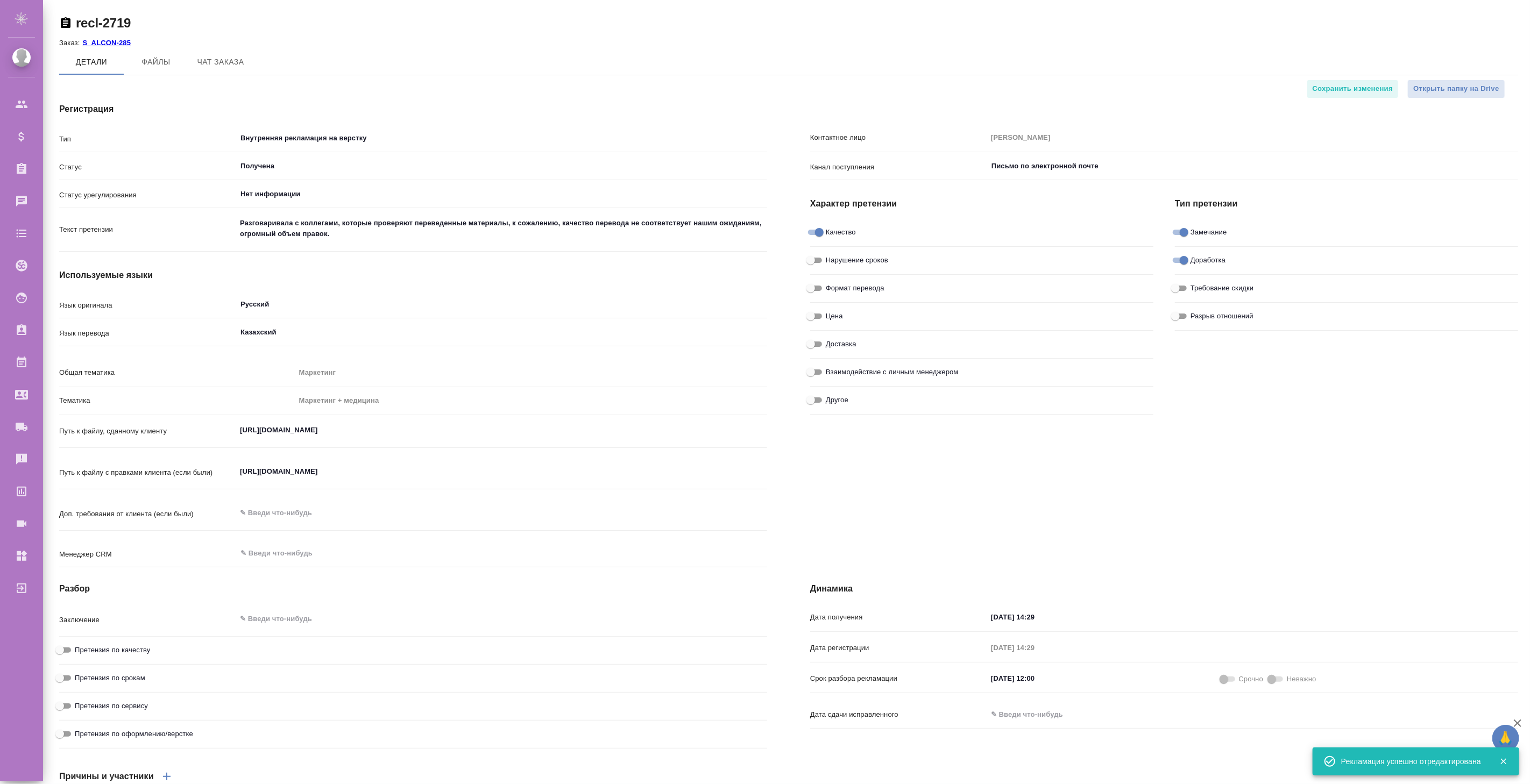
type textarea "x"
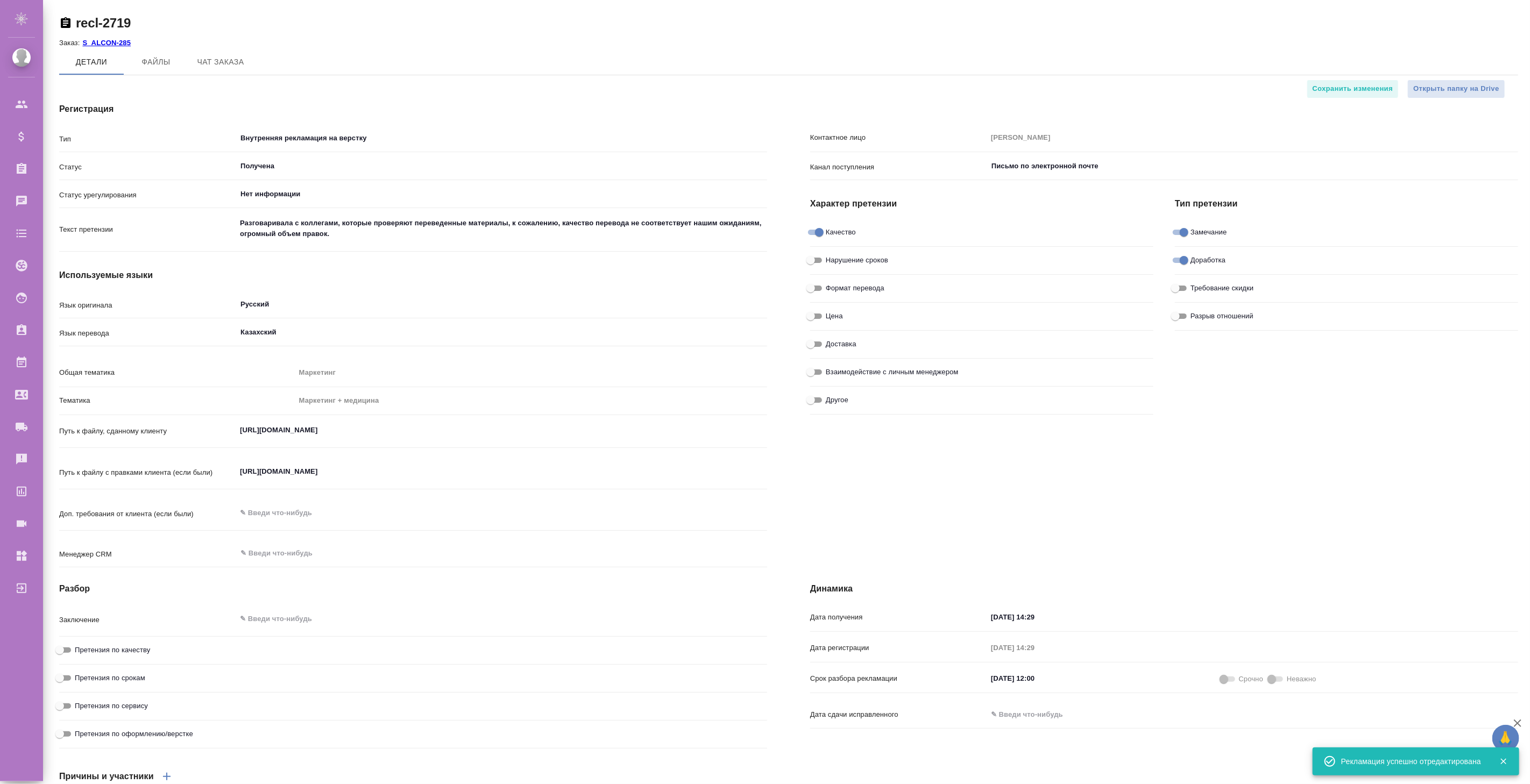
type textarea "x"
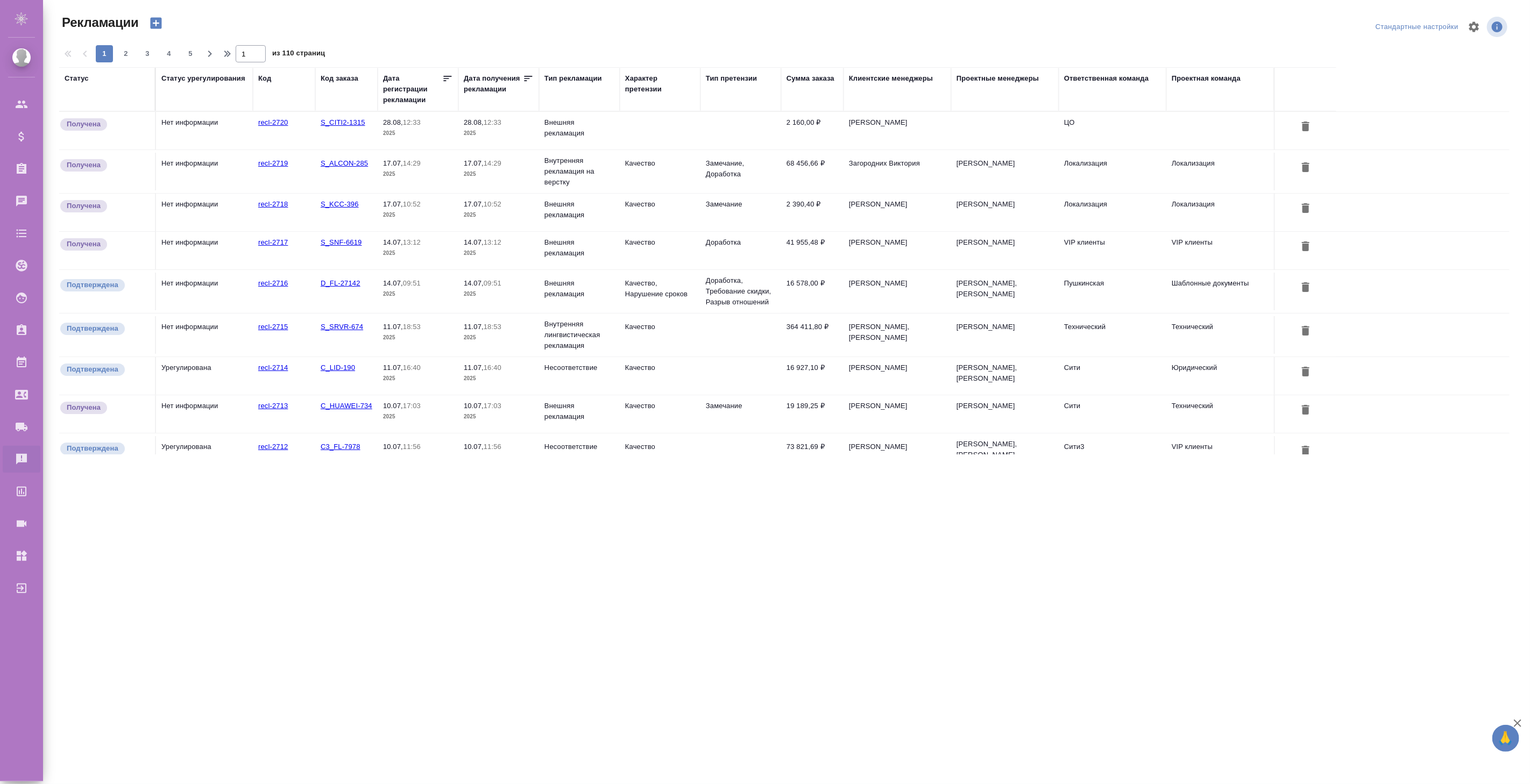
click at [571, 82] on div "Тип рекламации" at bounding box center [573, 78] width 58 height 11
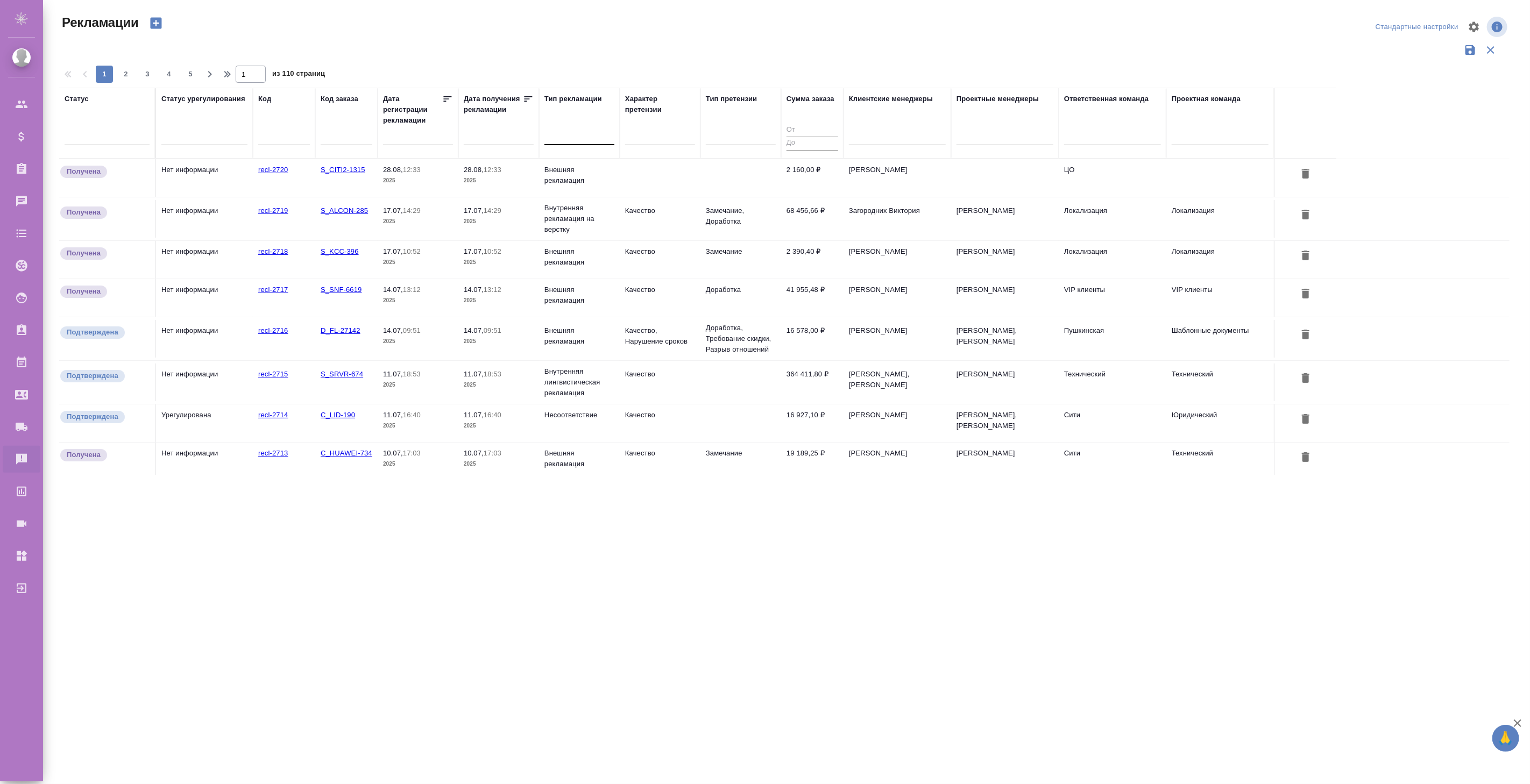
click at [577, 140] on div at bounding box center [579, 134] width 70 height 16
click at [607, 240] on div "Внутренняя рекламация на верстку" at bounding box center [625, 246] width 161 height 19
